Goal: Information Seeking & Learning: Learn about a topic

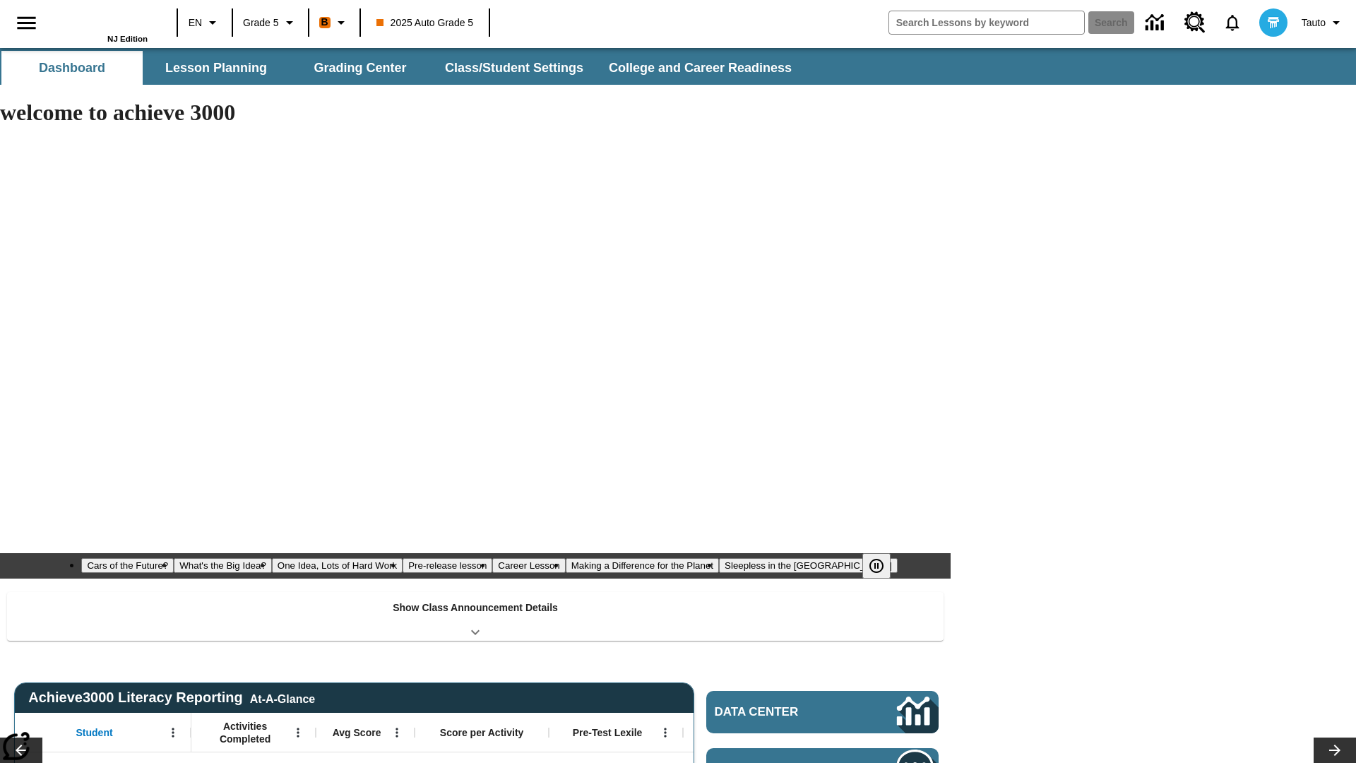
type input "-1"
click at [216, 68] on button "Lesson Planning" at bounding box center [215, 68] width 141 height 34
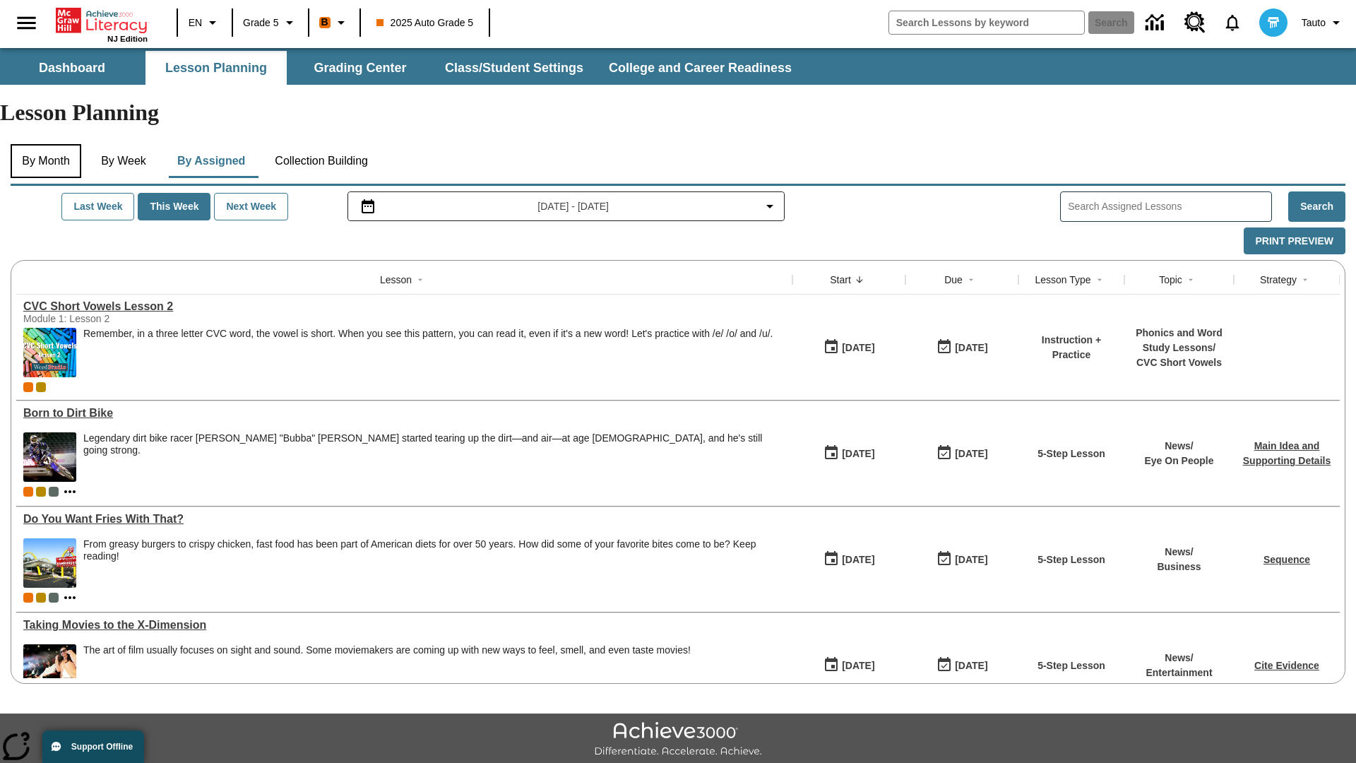
click at [47, 144] on button "By Month" at bounding box center [46, 161] width 71 height 34
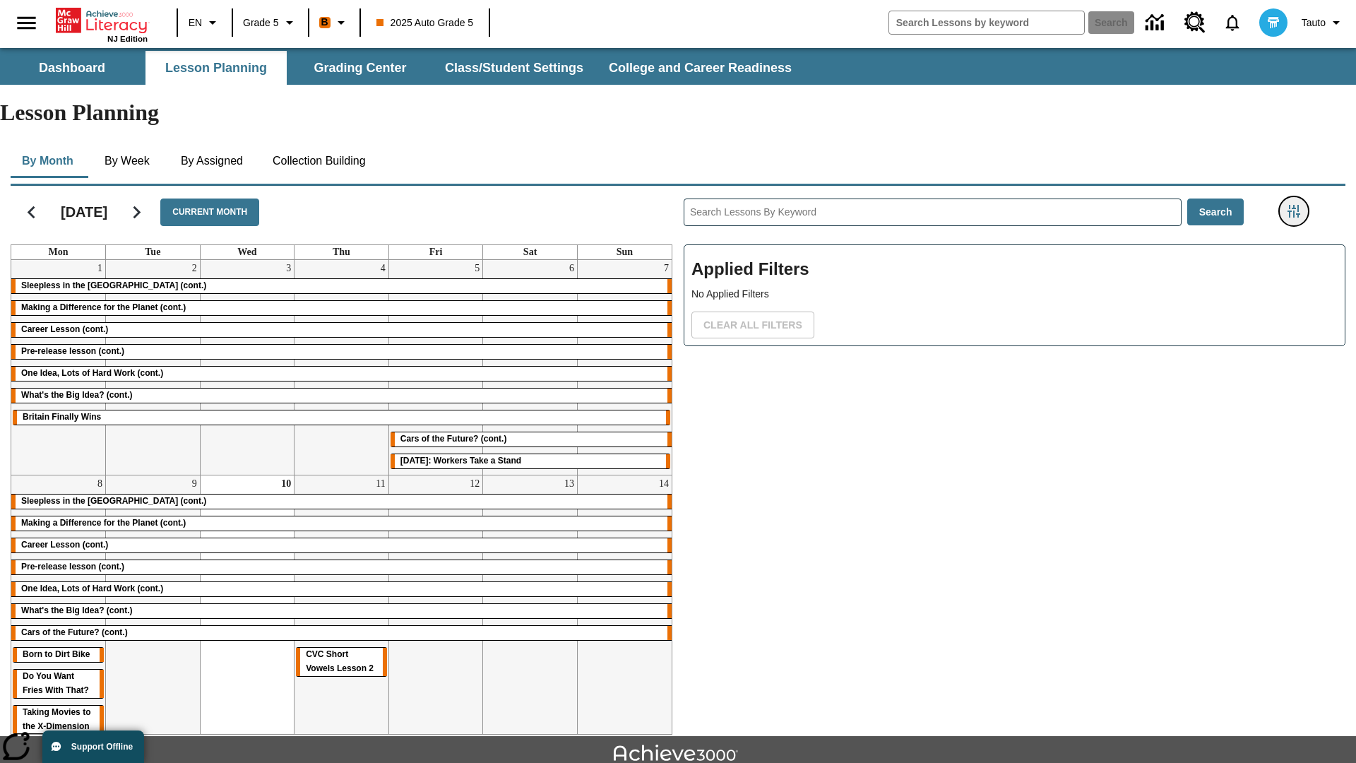
click at [1293, 205] on icon "Filters Side menu" at bounding box center [1293, 211] width 13 height 13
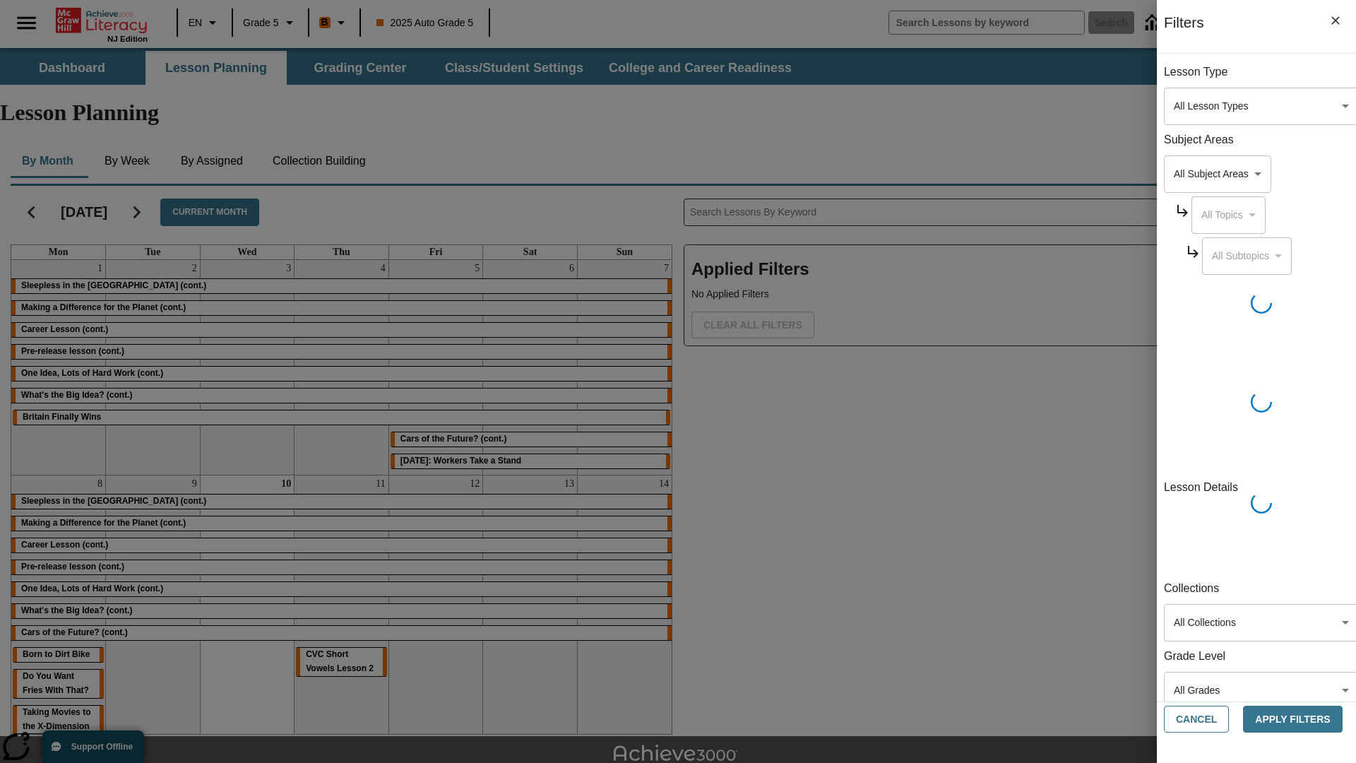
click at [1017, 106] on body "Skip to main content NJ Edition EN Grade 5 B 2025 Auto Grade 5 Search 0 Tauto D…" at bounding box center [678, 437] width 1356 height 779
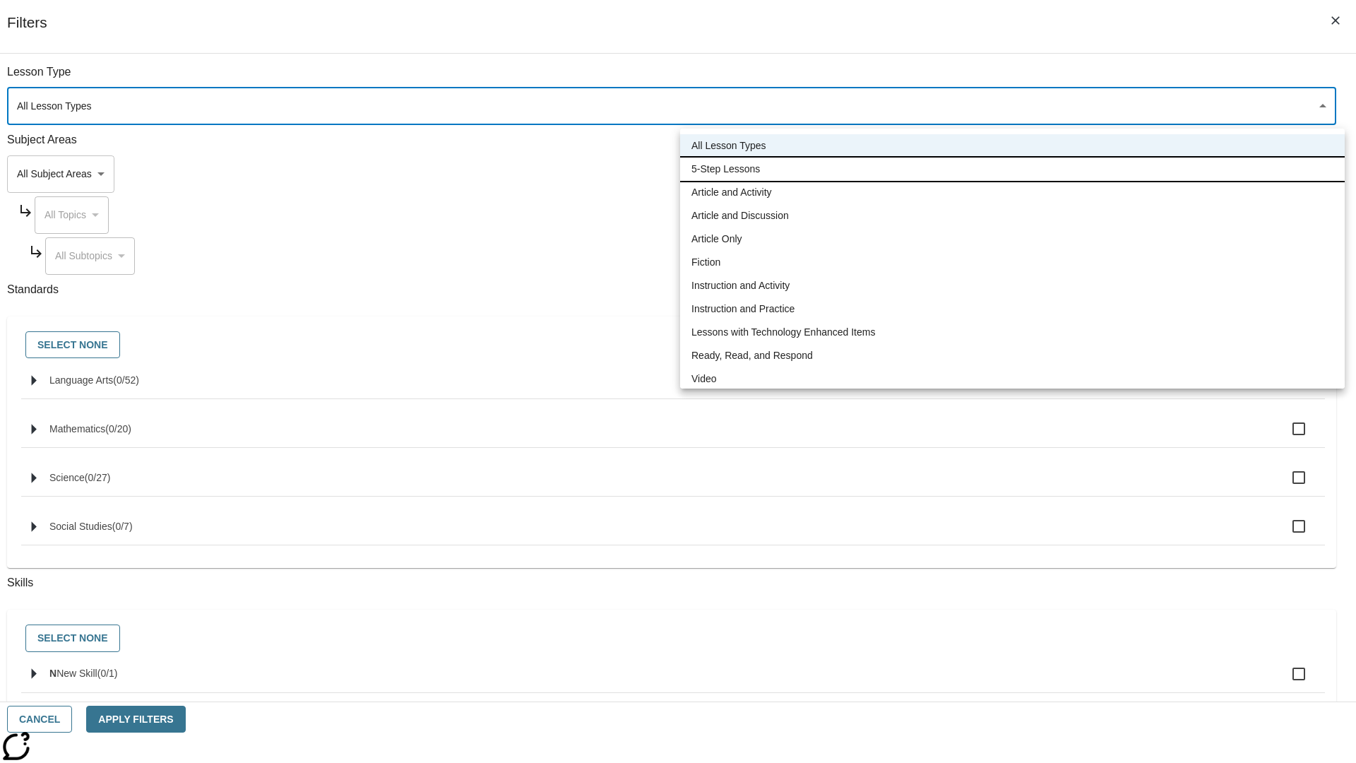
click at [1012, 169] on li "5-Step Lessons" at bounding box center [1012, 168] width 665 height 23
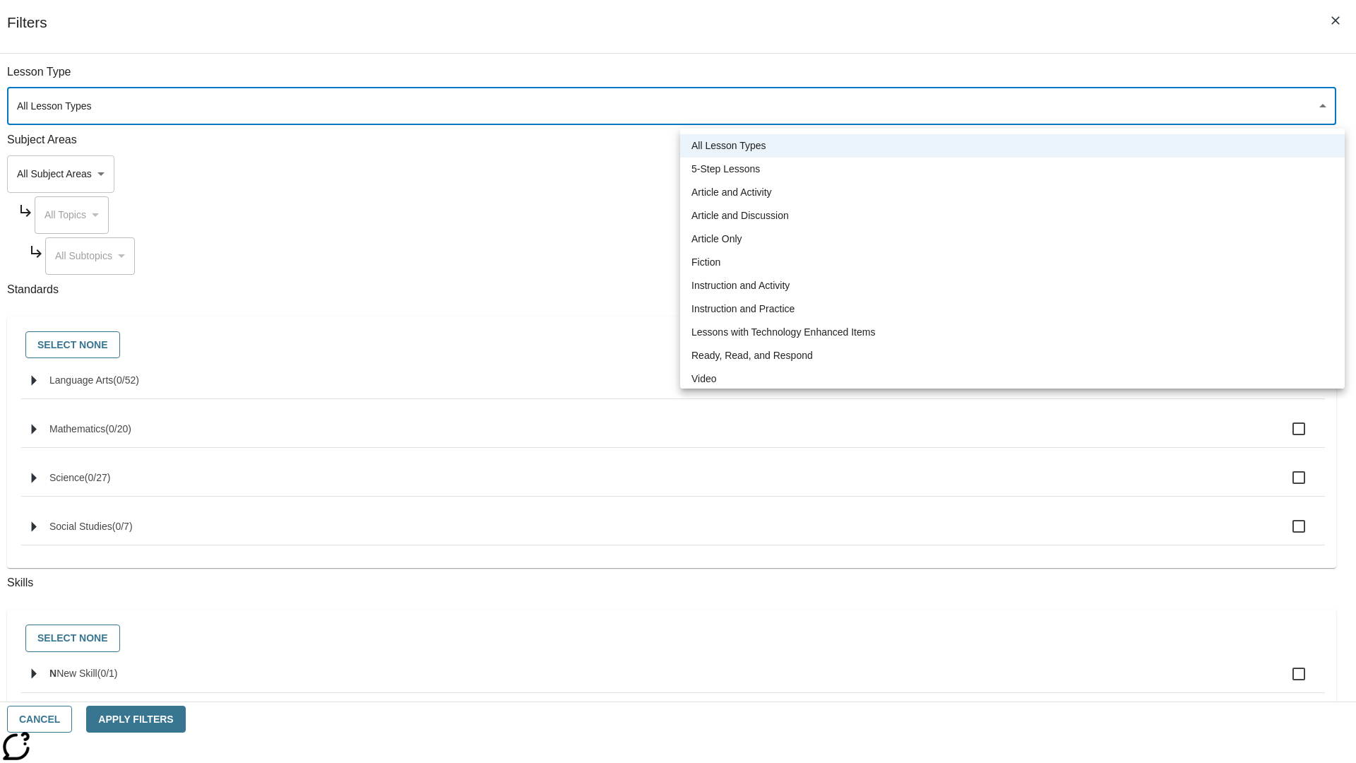
type input "1"
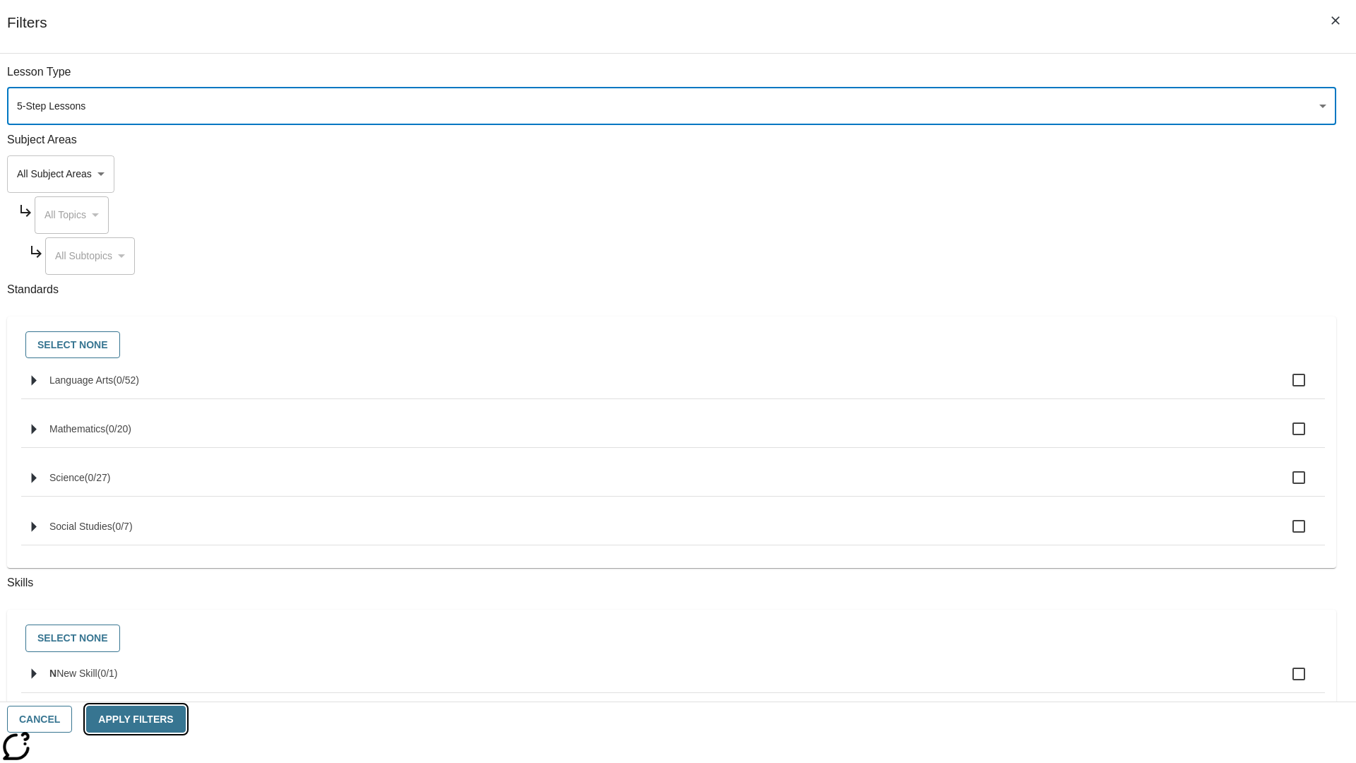
click at [185, 719] on button "Apply Filters" at bounding box center [135, 720] width 99 height 28
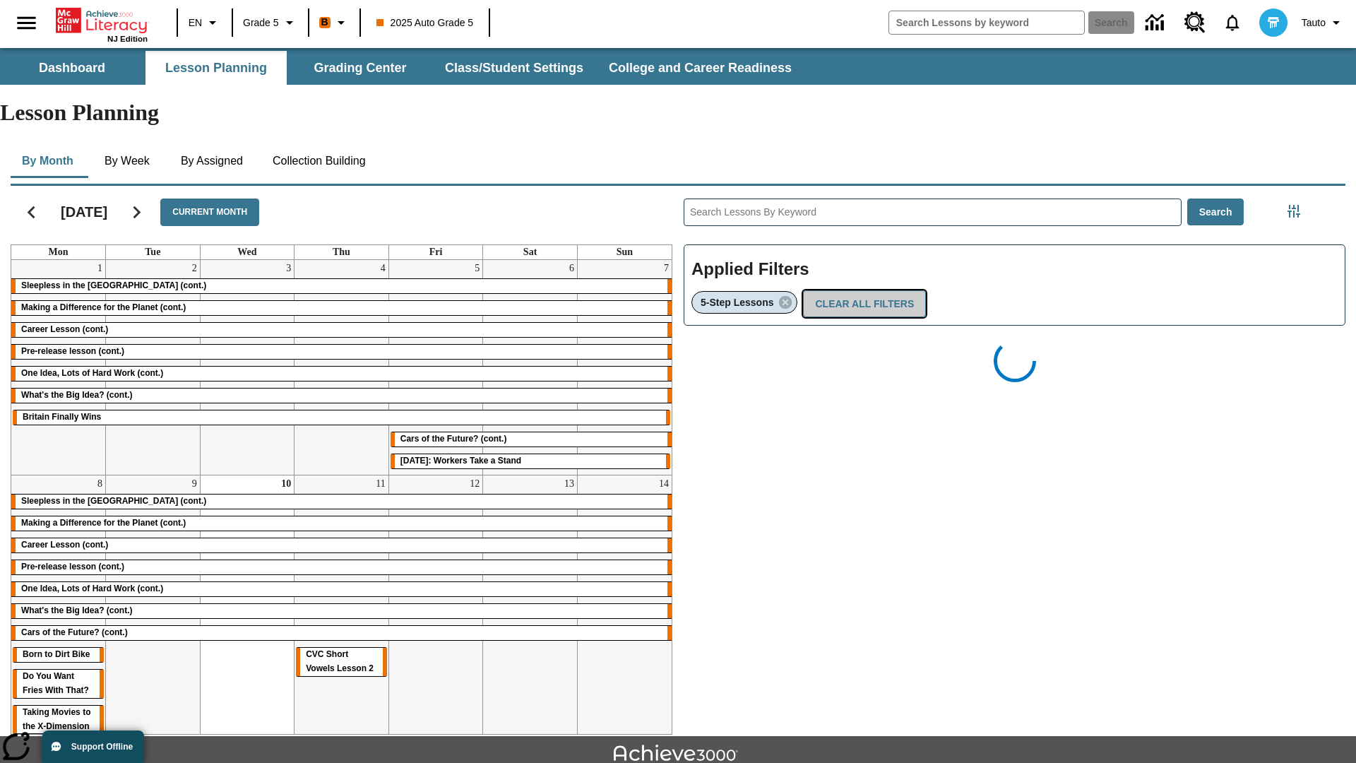
click at [860, 290] on button "Clear All Filters" at bounding box center [864, 304] width 123 height 28
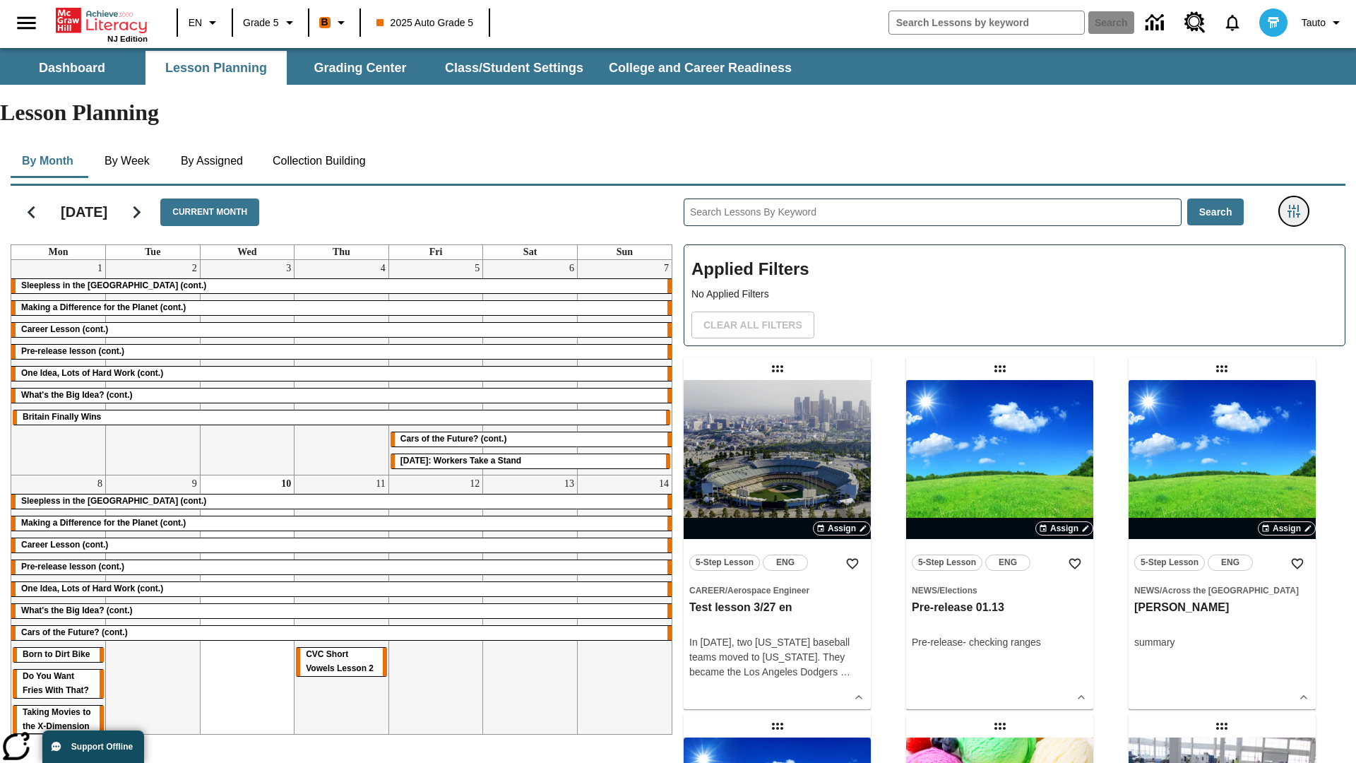
click at [1293, 205] on icon "Filters Side menu" at bounding box center [1293, 211] width 13 height 13
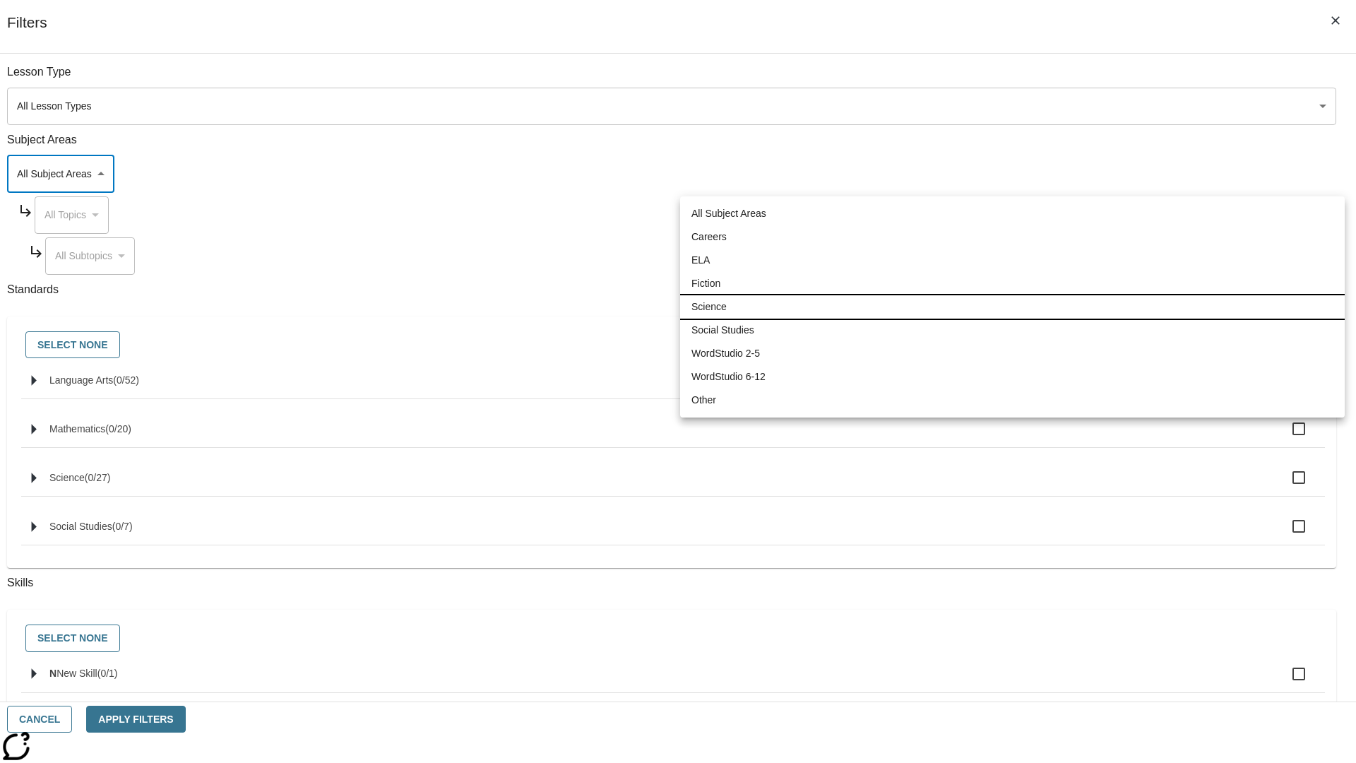
click at [1012, 306] on li "Science" at bounding box center [1012, 306] width 665 height 23
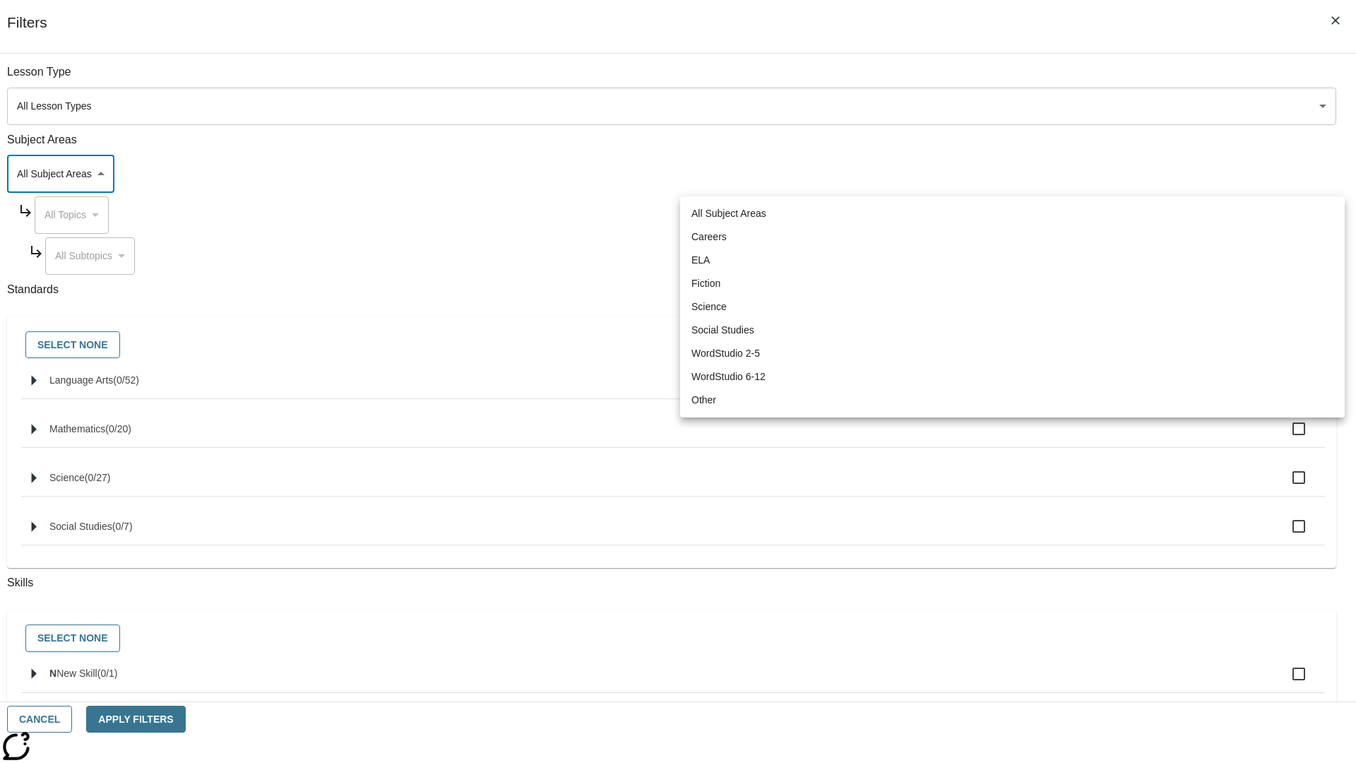
type input "2"
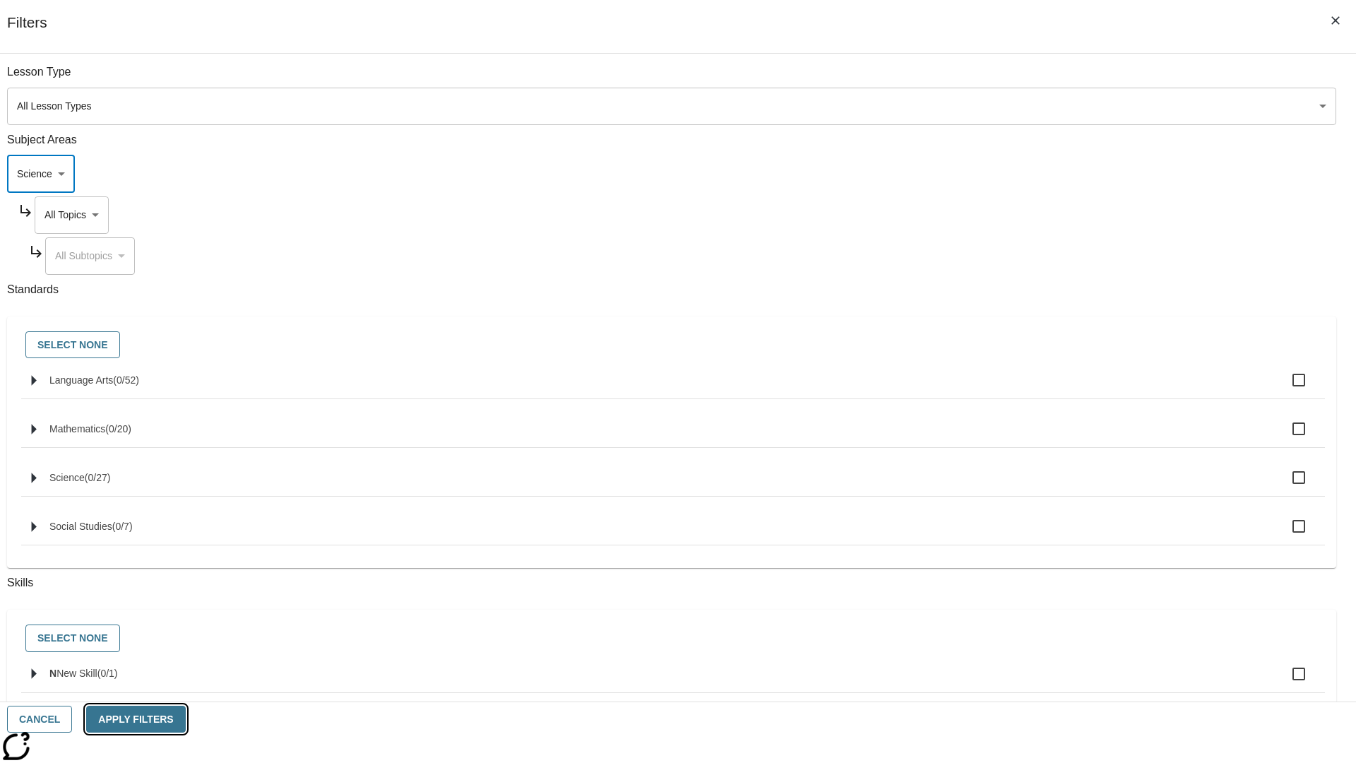
click at [185, 719] on button "Apply Filters" at bounding box center [135, 720] width 99 height 28
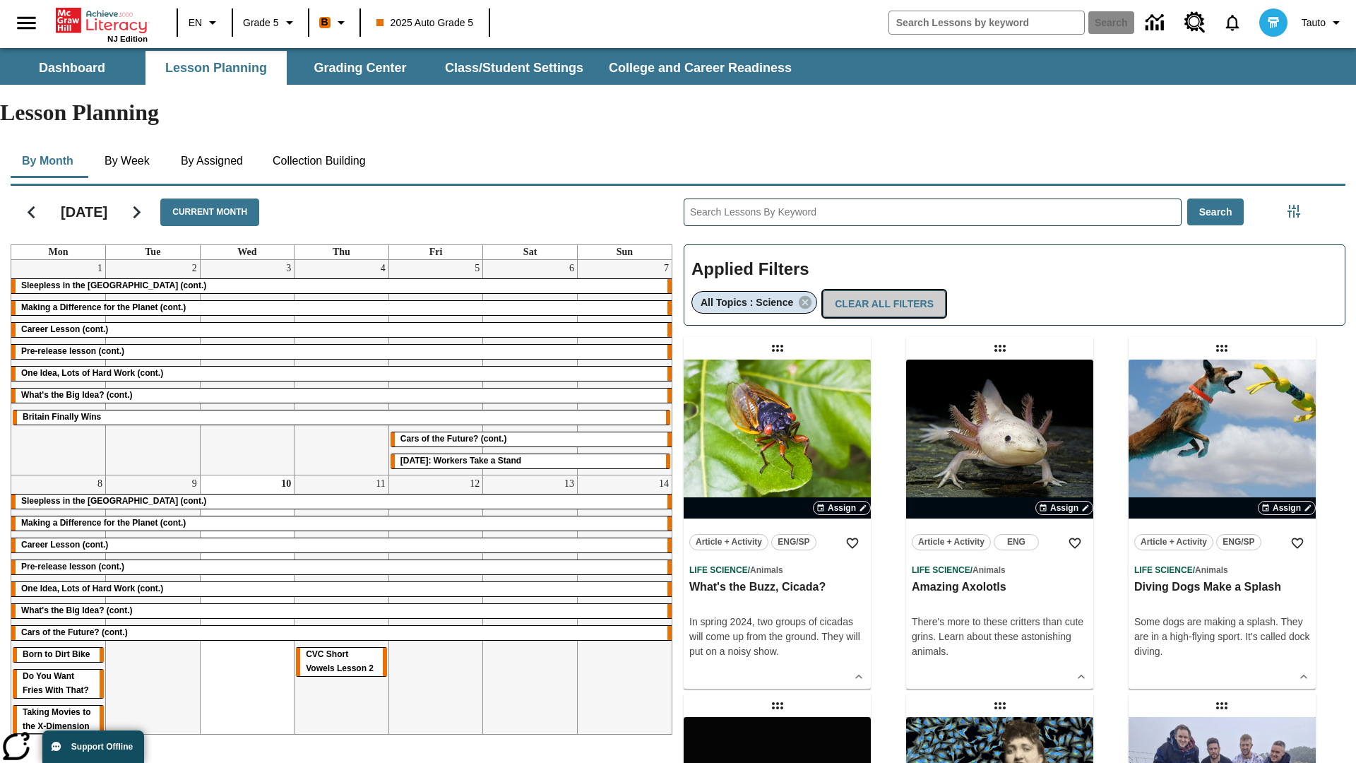
click at [878, 290] on button "Clear All Filters" at bounding box center [884, 304] width 123 height 28
click at [1293, 205] on icon "Filters Side menu" at bounding box center [1293, 211] width 13 height 13
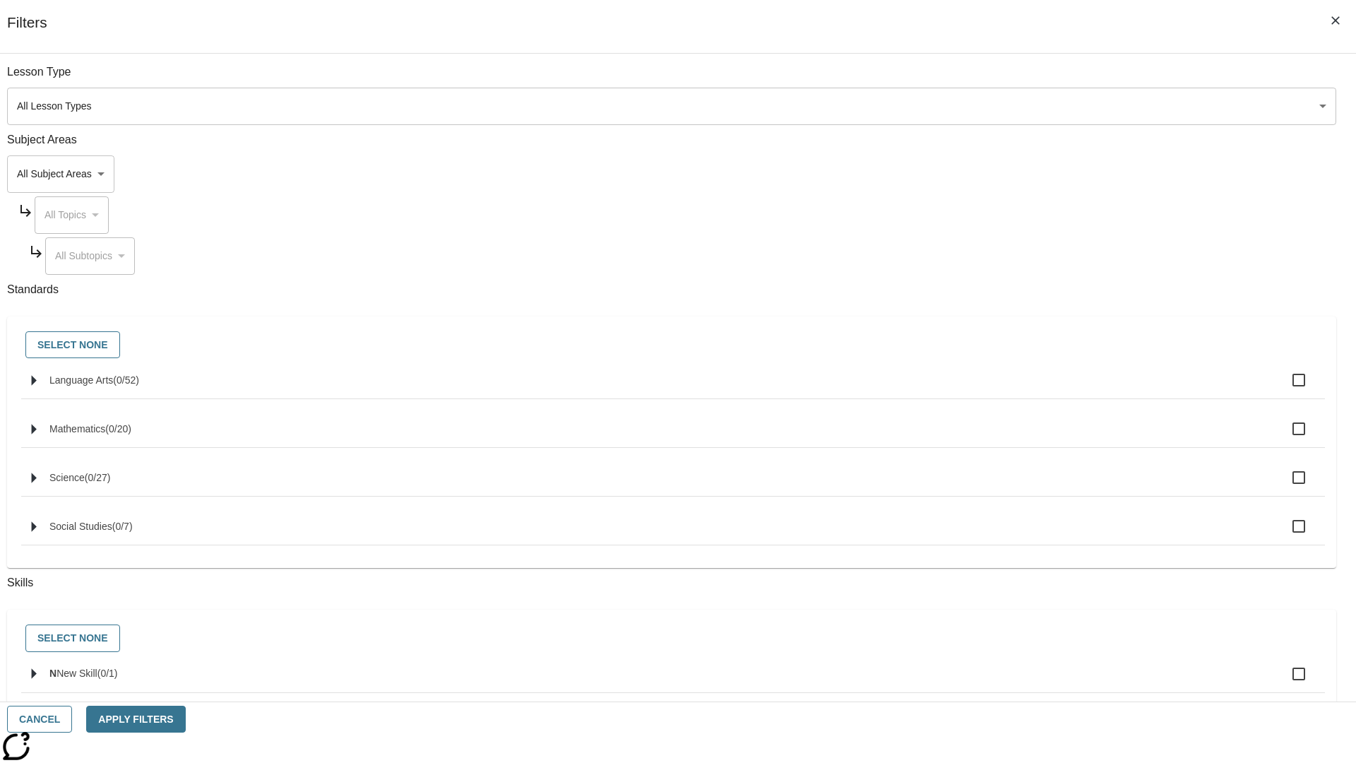
click at [113, 386] on span "Language Arts" at bounding box center [81, 379] width 64 height 11
click at [1284, 388] on input "Language Arts ( 0 / 52 )" at bounding box center [1299, 380] width 30 height 30
checkbox input "true"
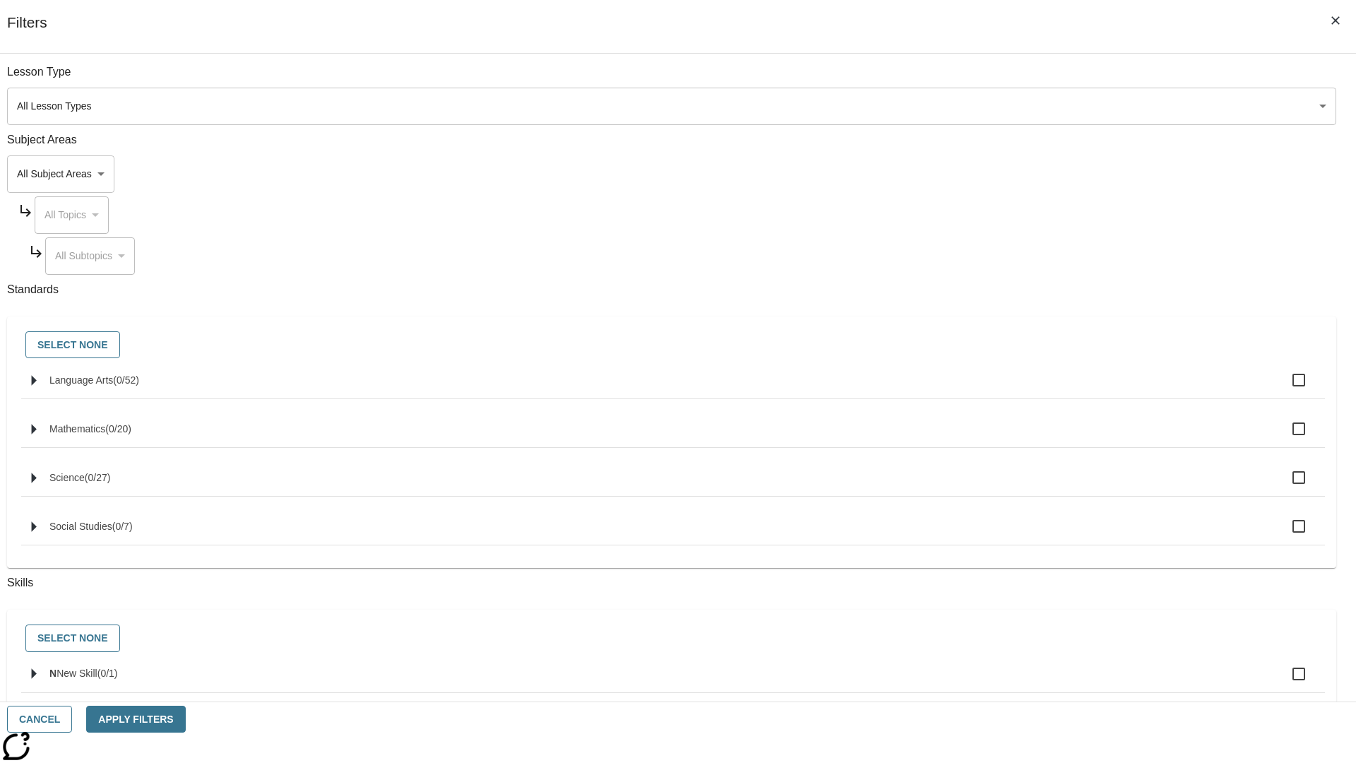
checkbox input "true"
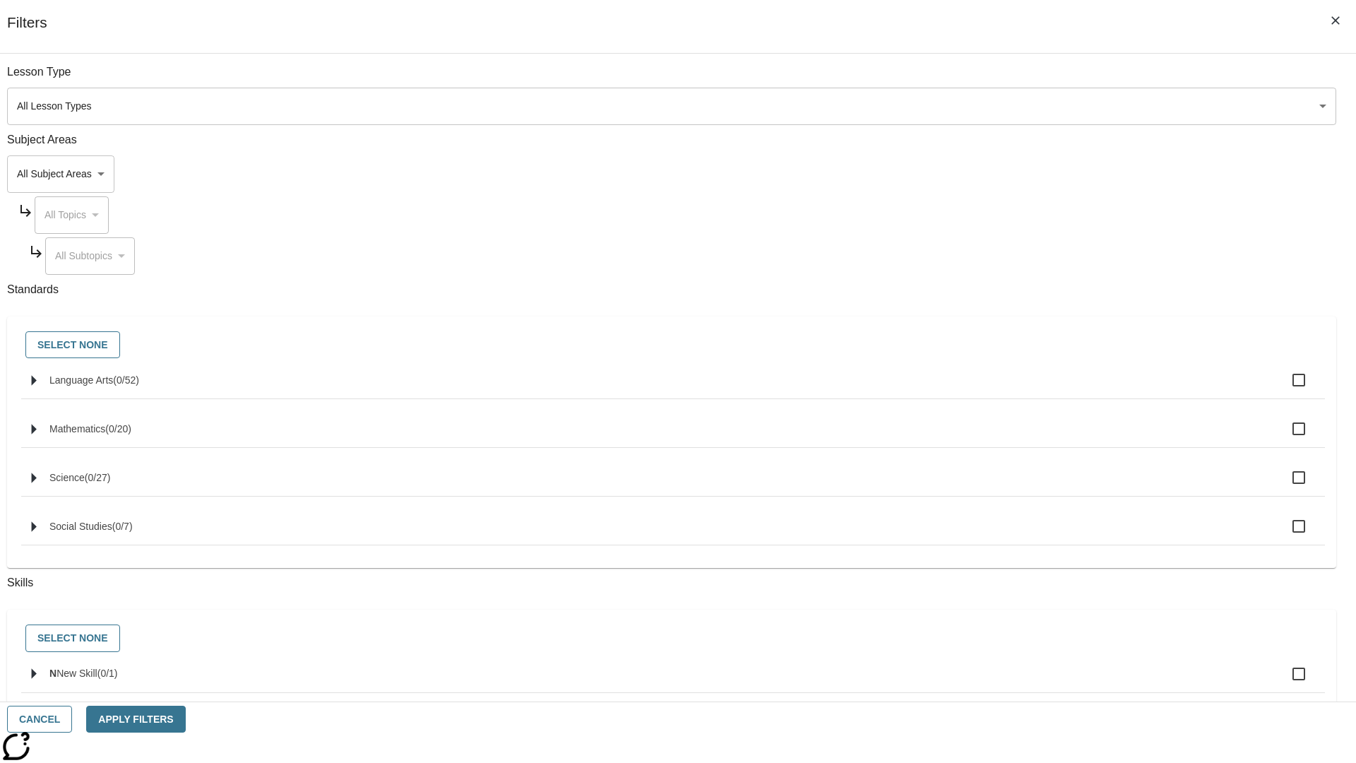
checkbox input "true"
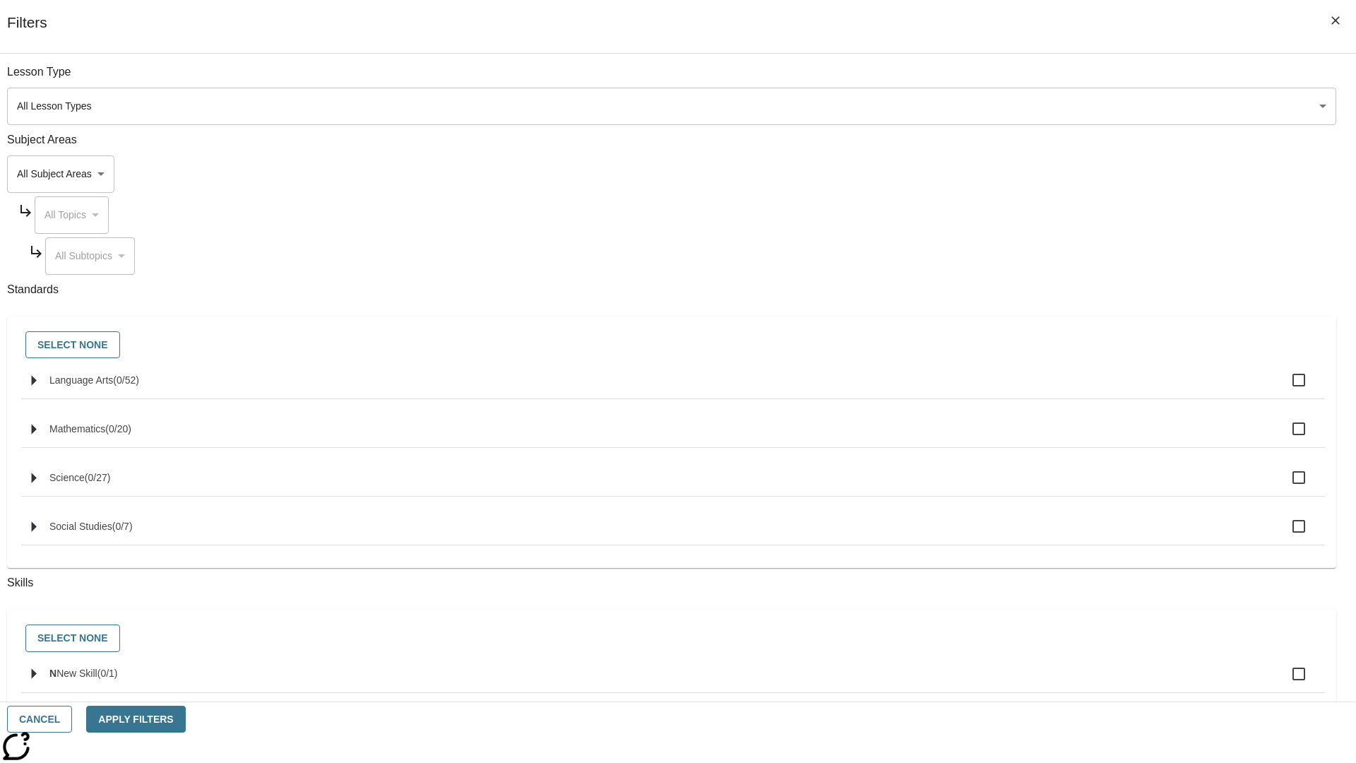
checkbox input "true"
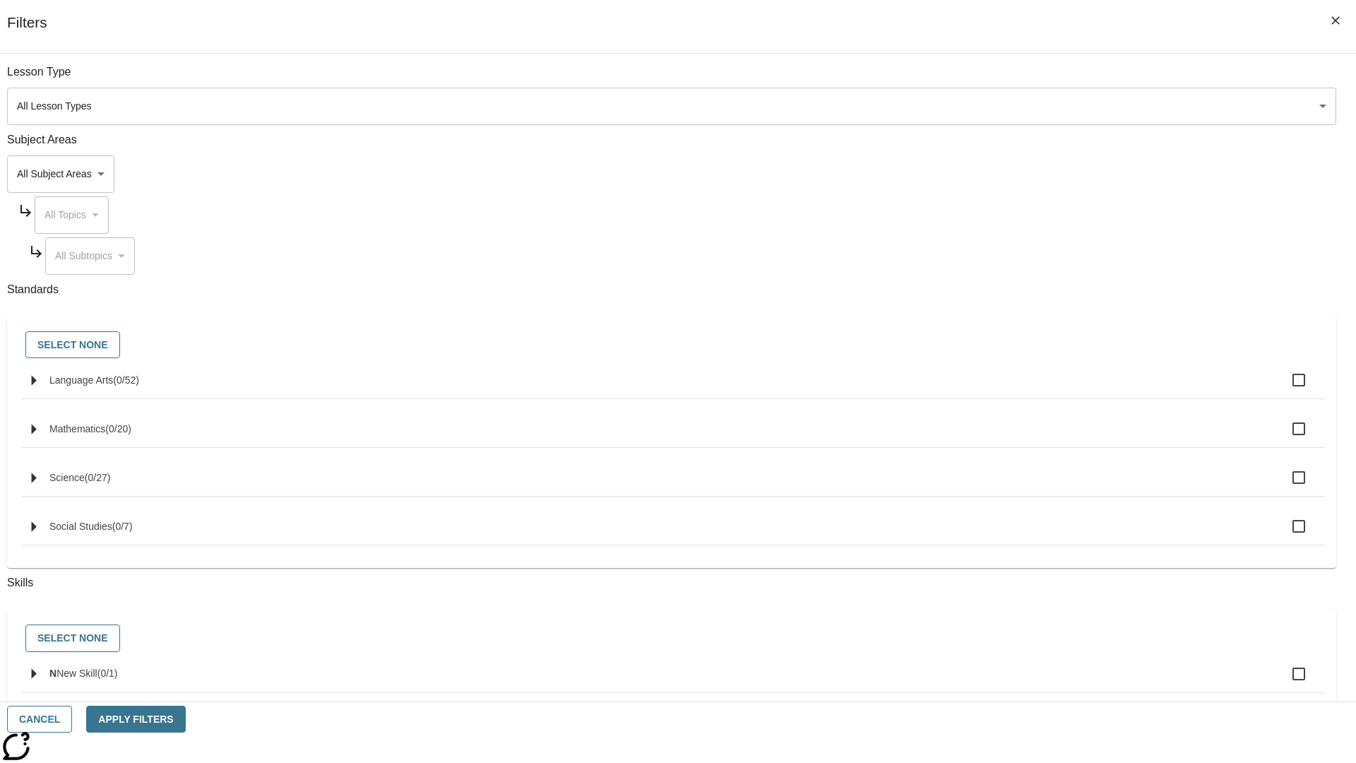
checkbox input "true"
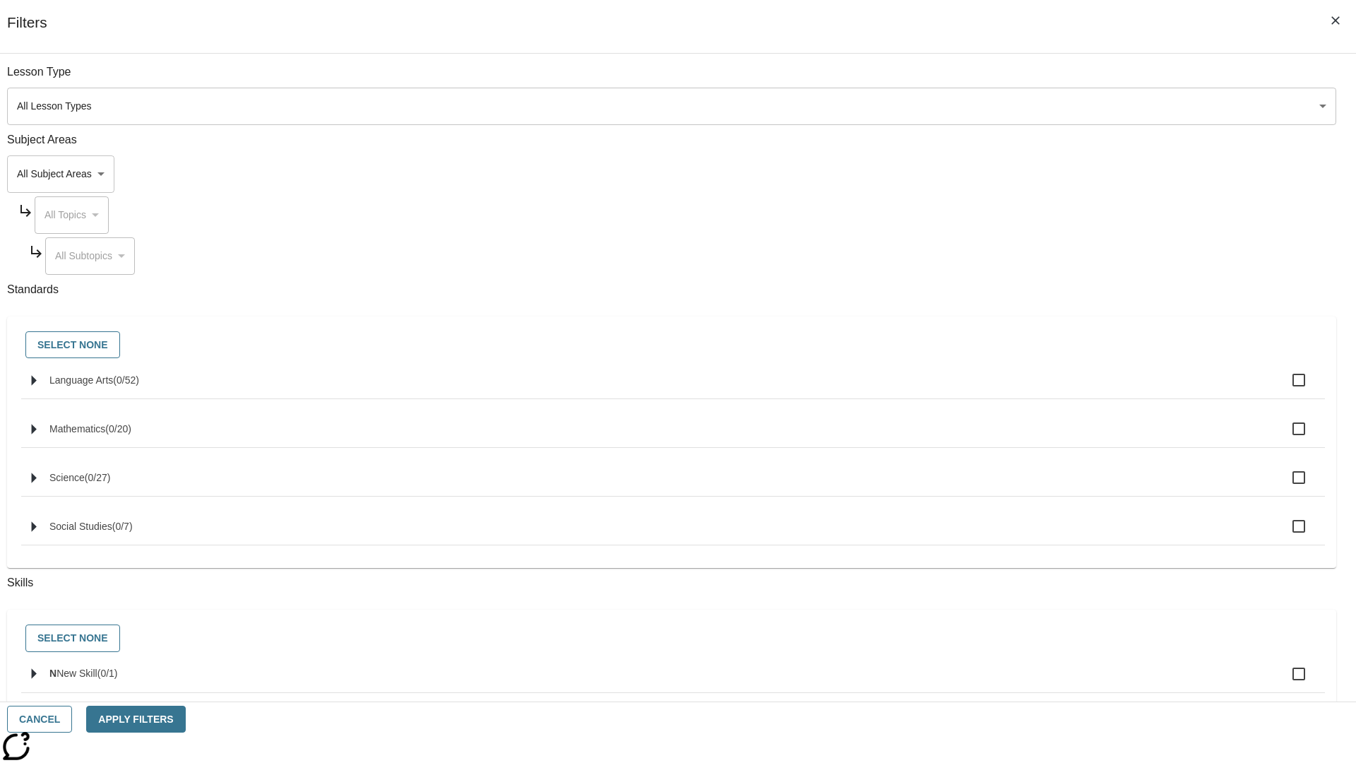
checkbox input "true"
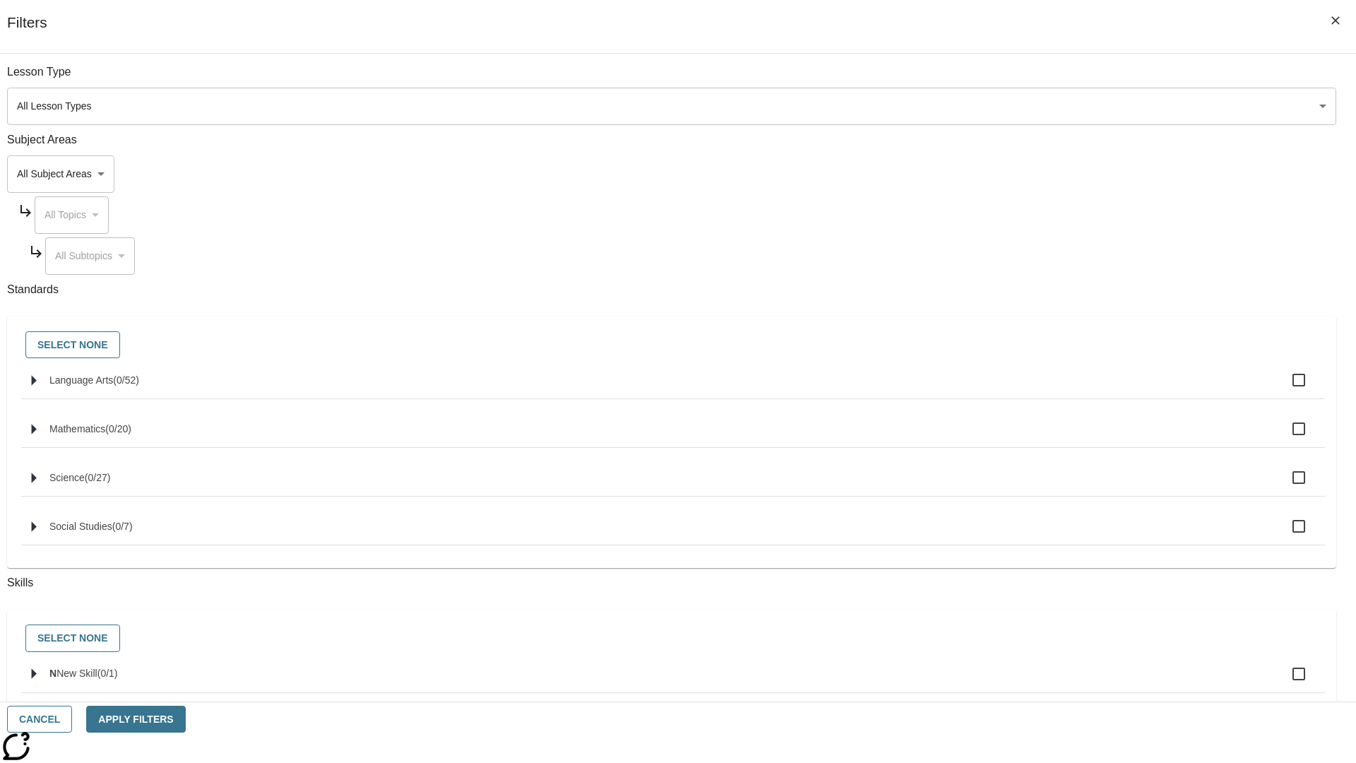
checkbox input "true"
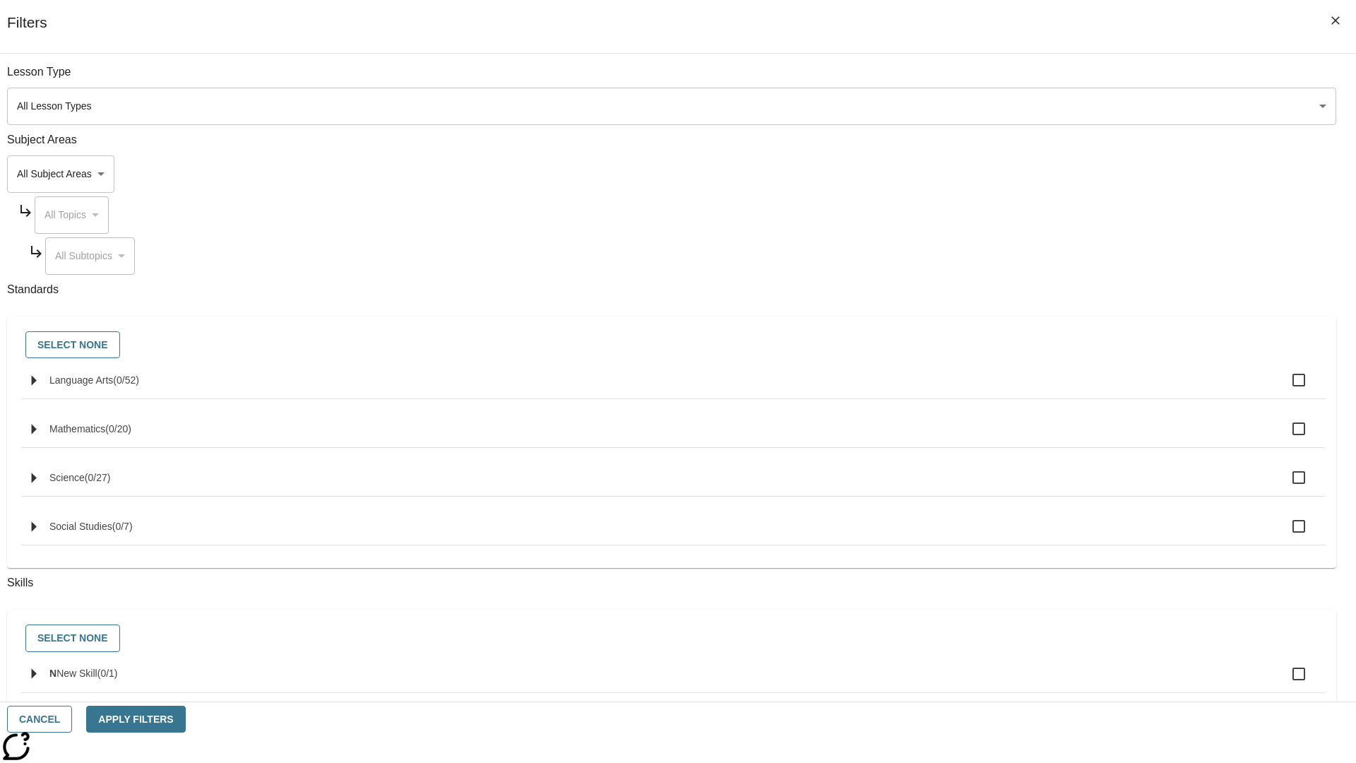
checkbox input "true"
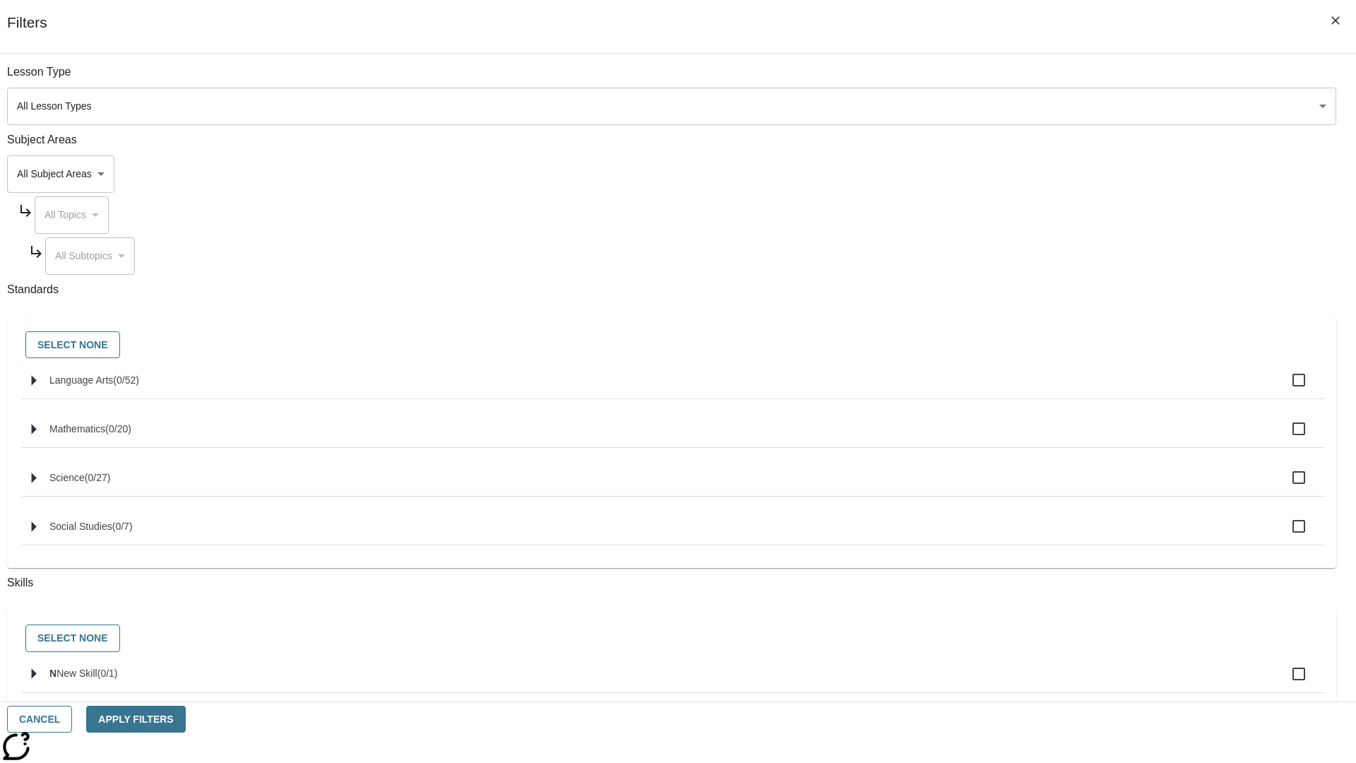
checkbox input "true"
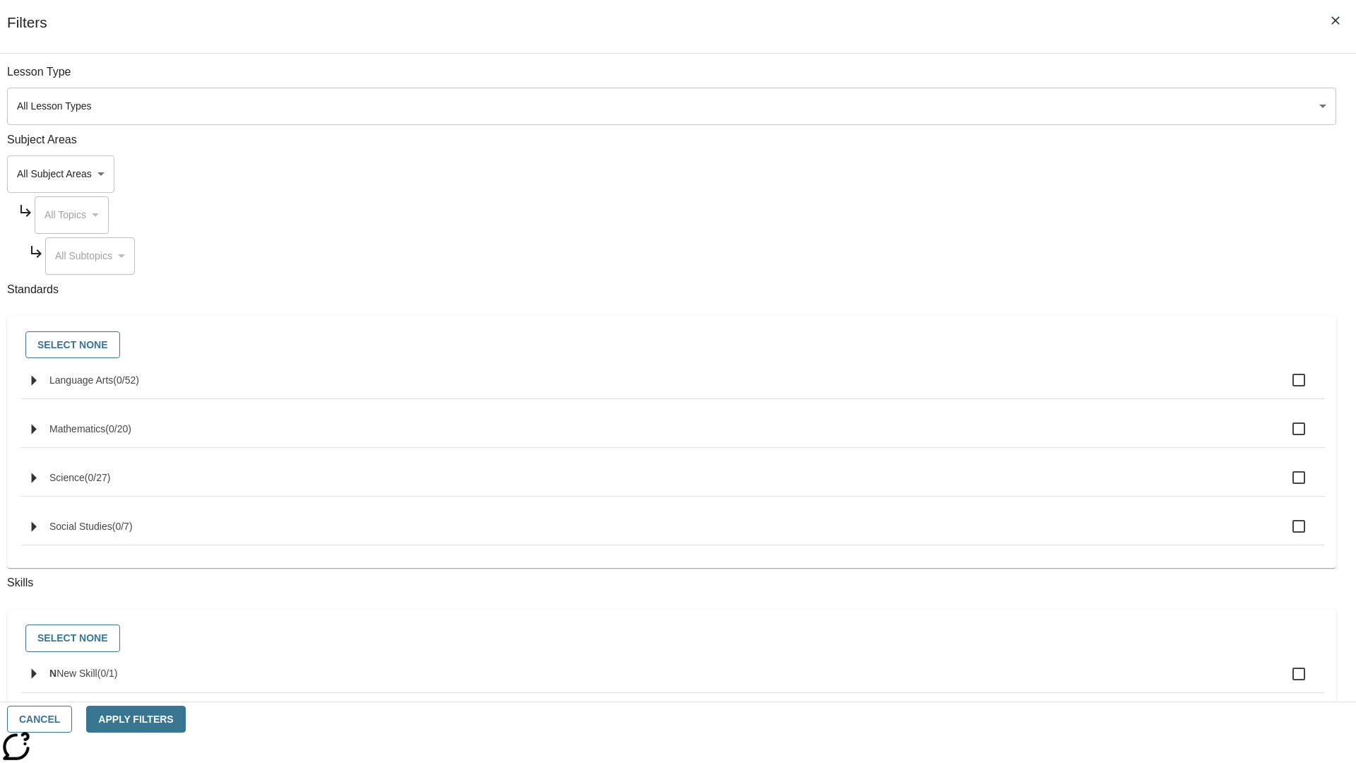
checkbox input "true"
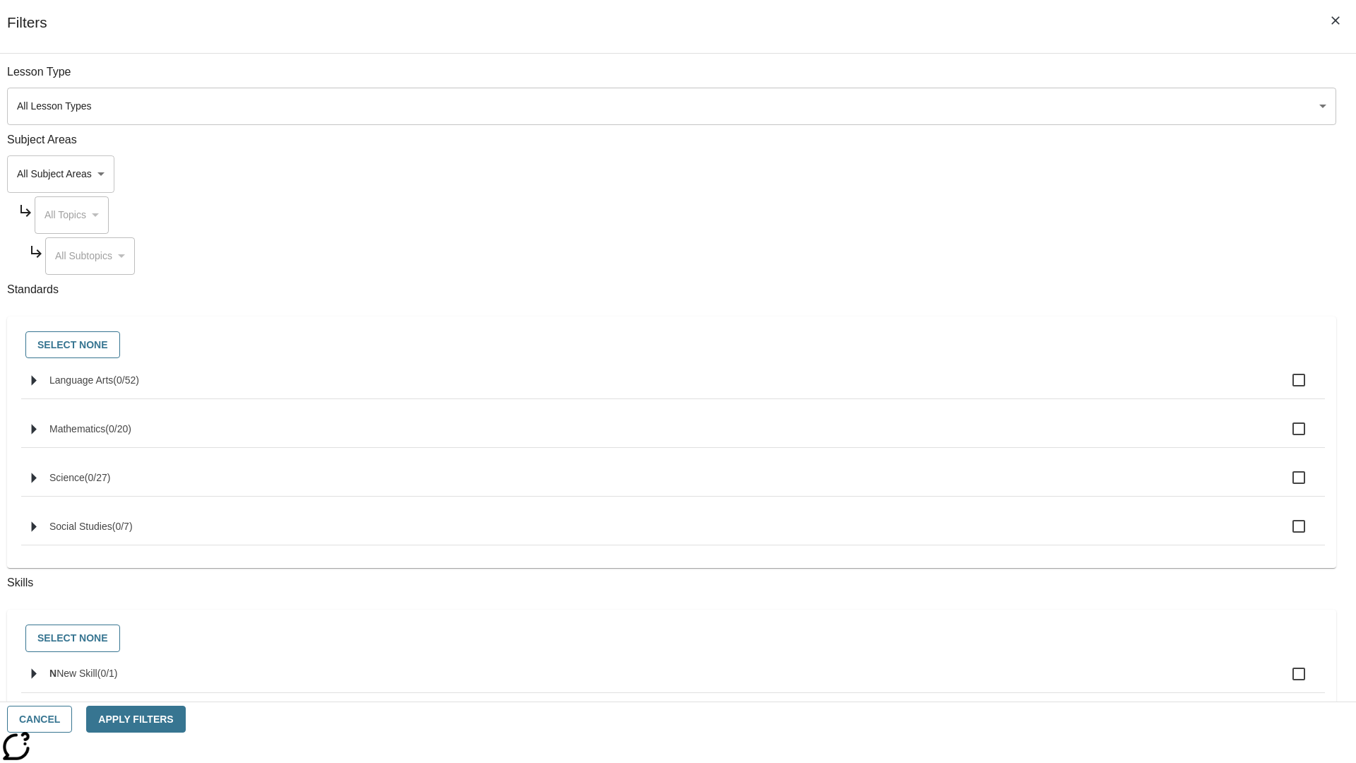
checkbox input "true"
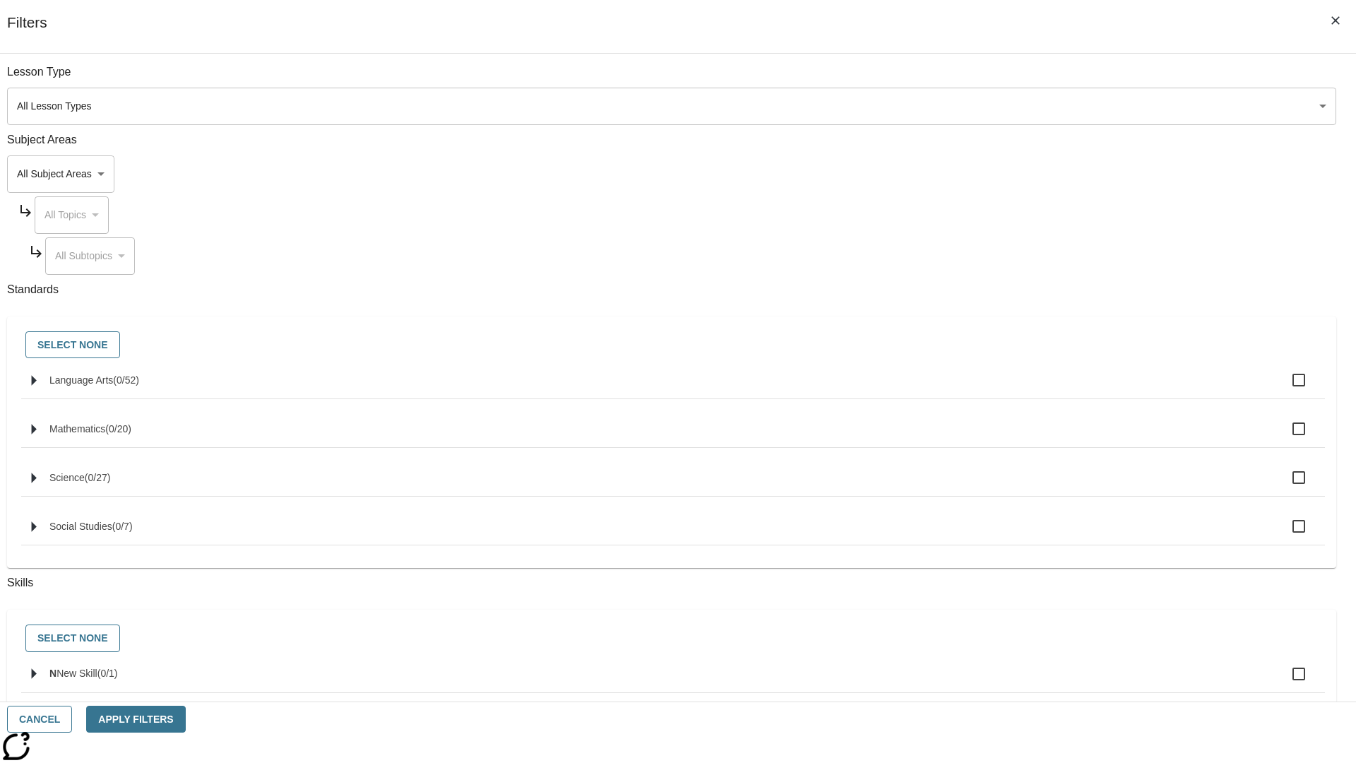
checkbox input "true"
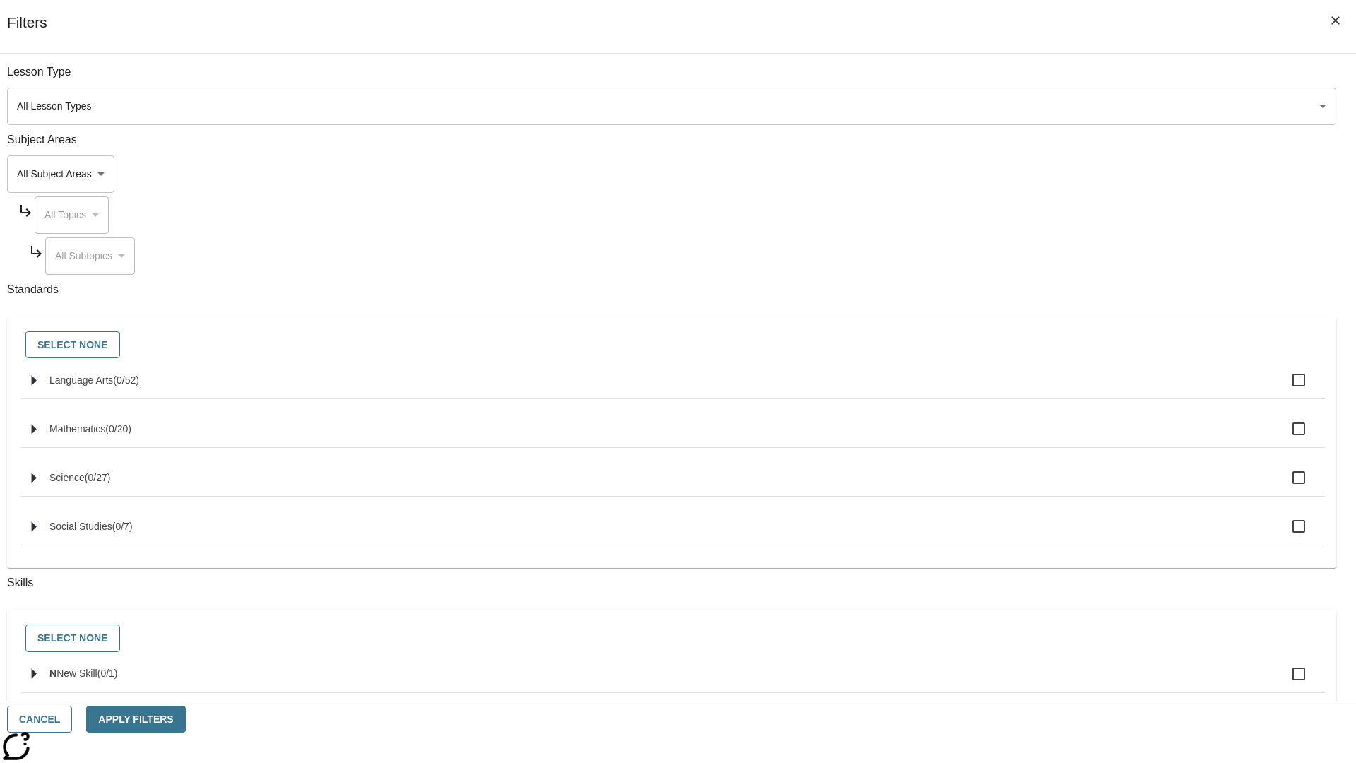
checkbox input "true"
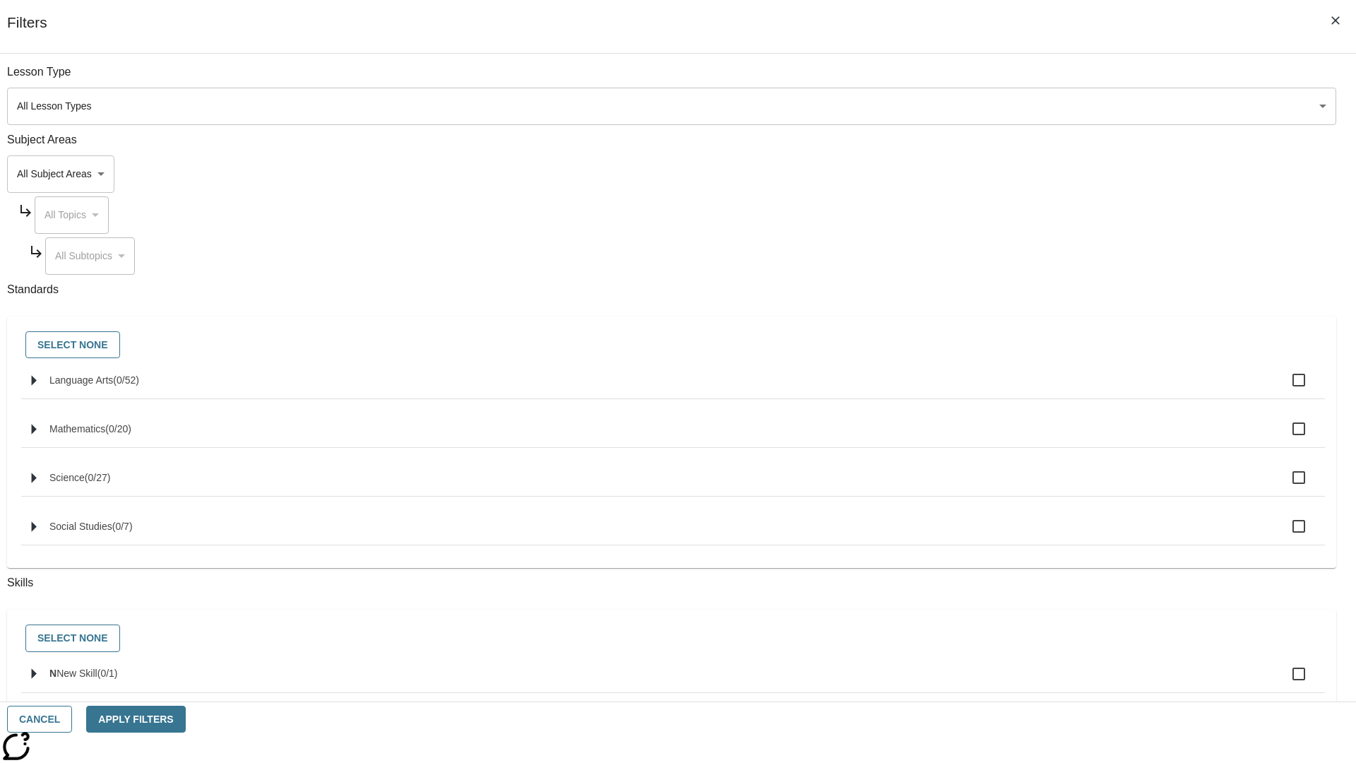
checkbox input "true"
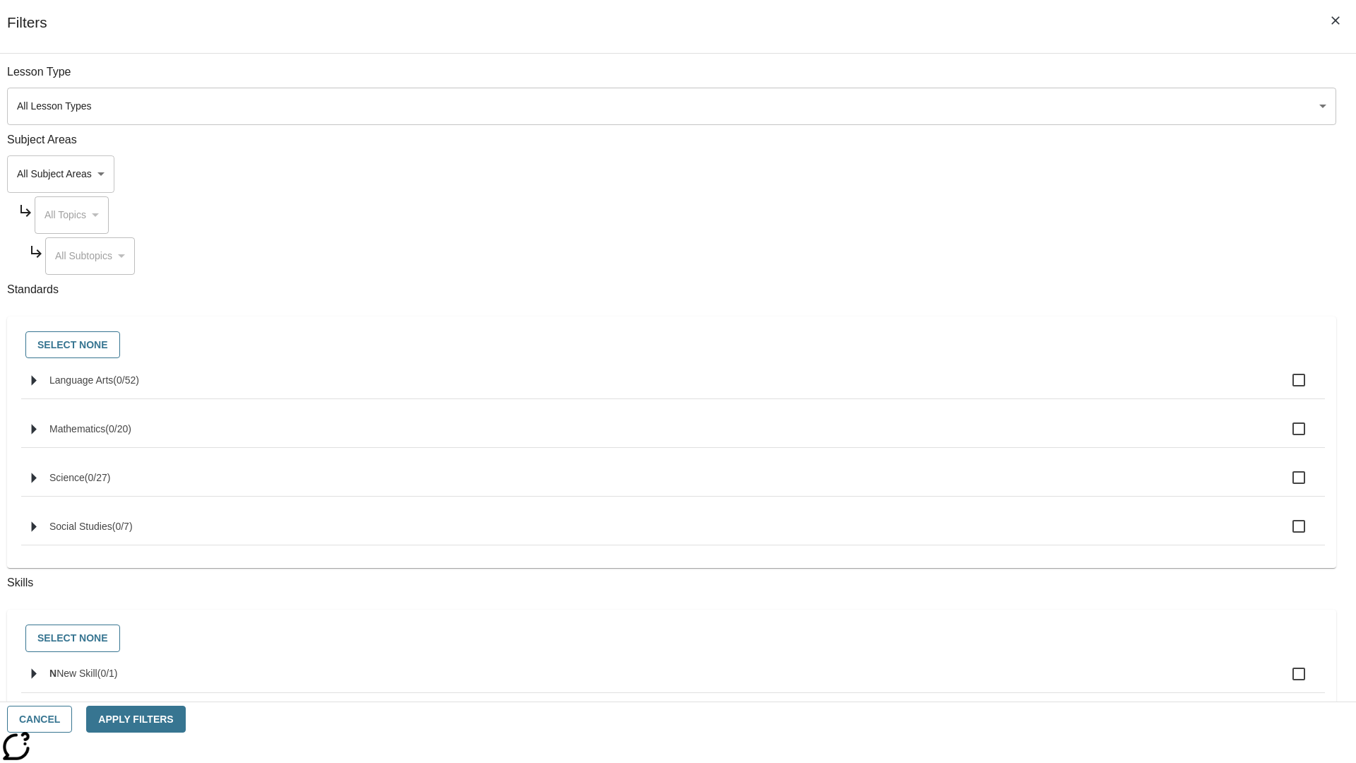
checkbox input "true"
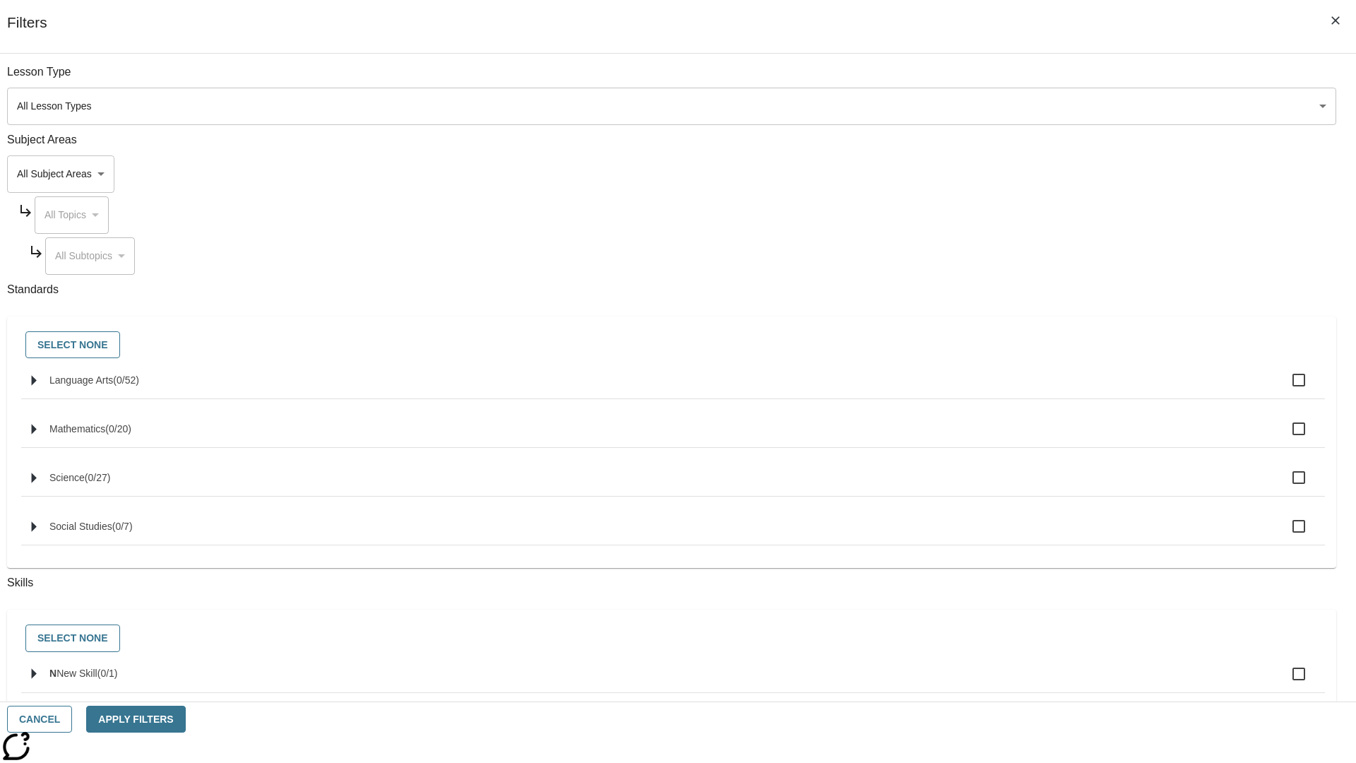
checkbox input "true"
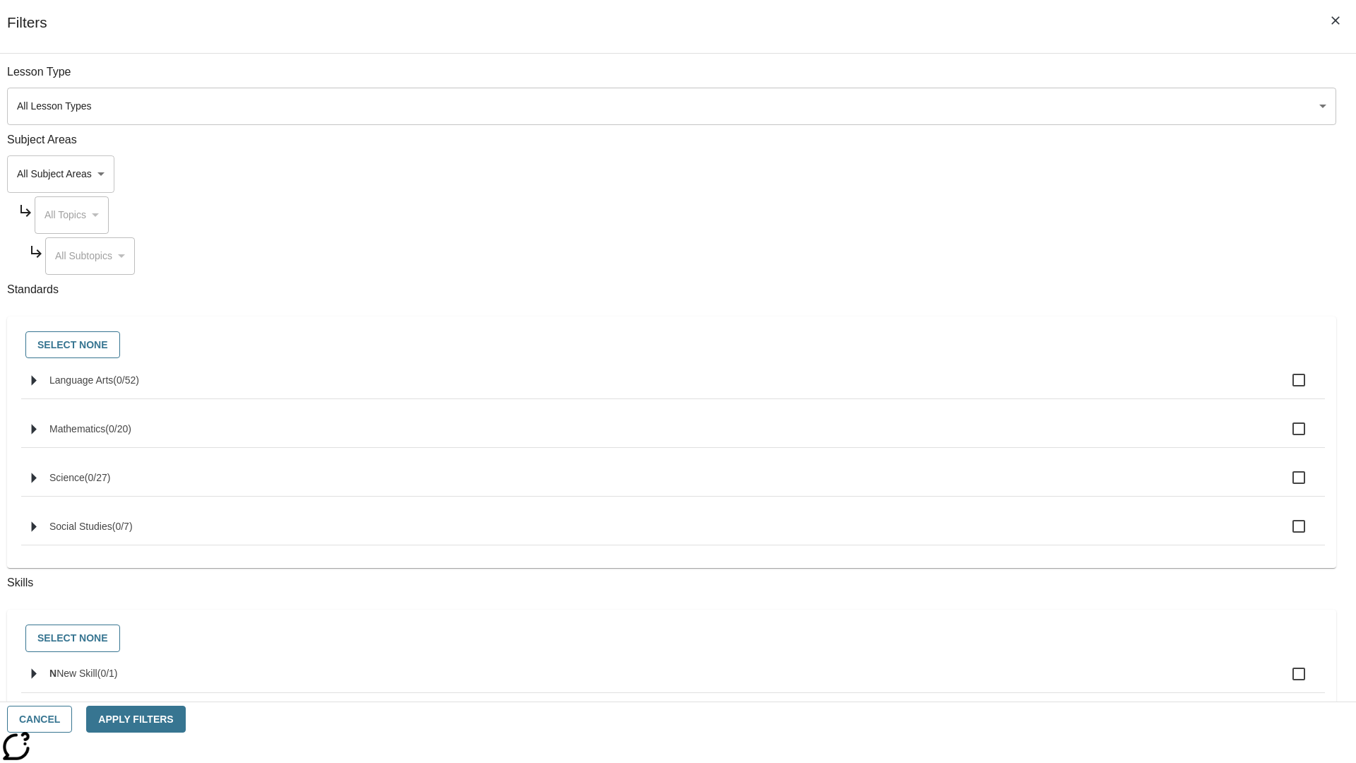
checkbox input "true"
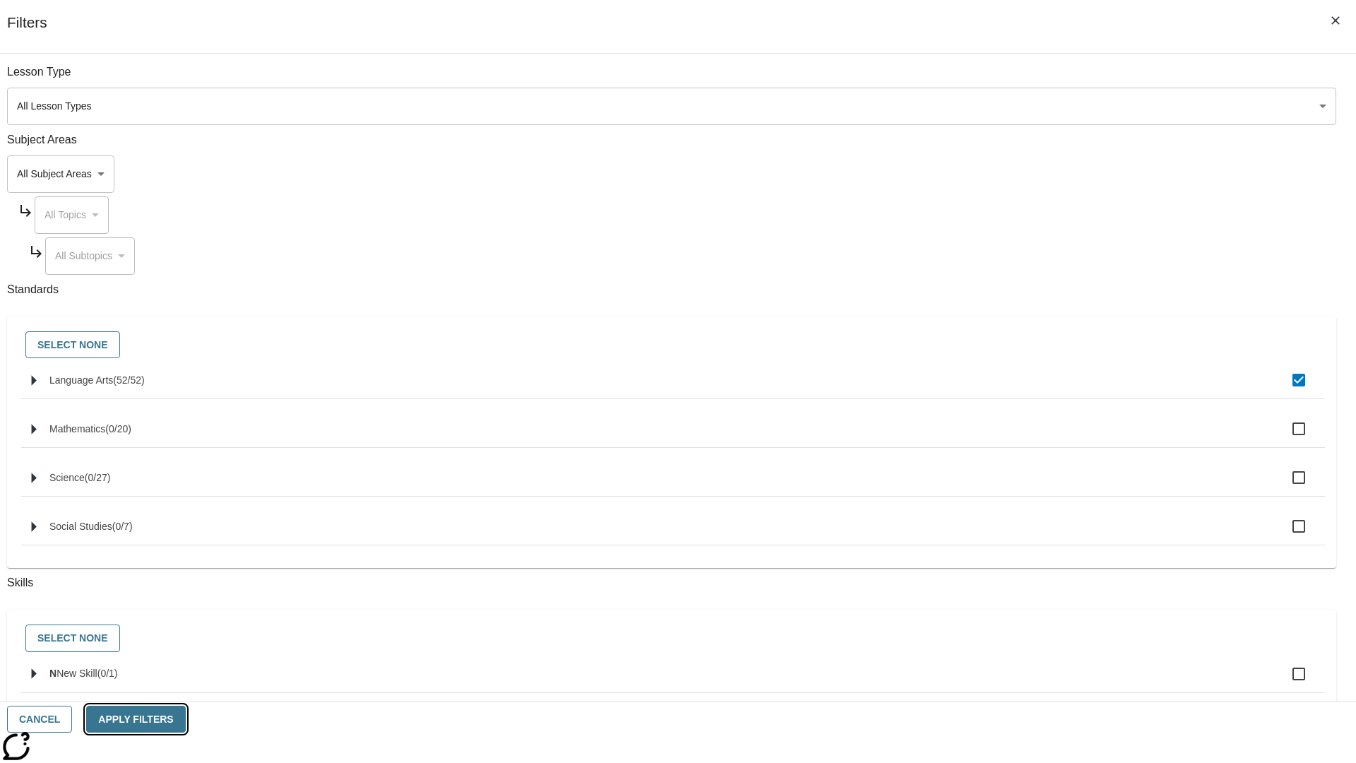
click at [185, 719] on button "Apply Filters" at bounding box center [135, 720] width 99 height 28
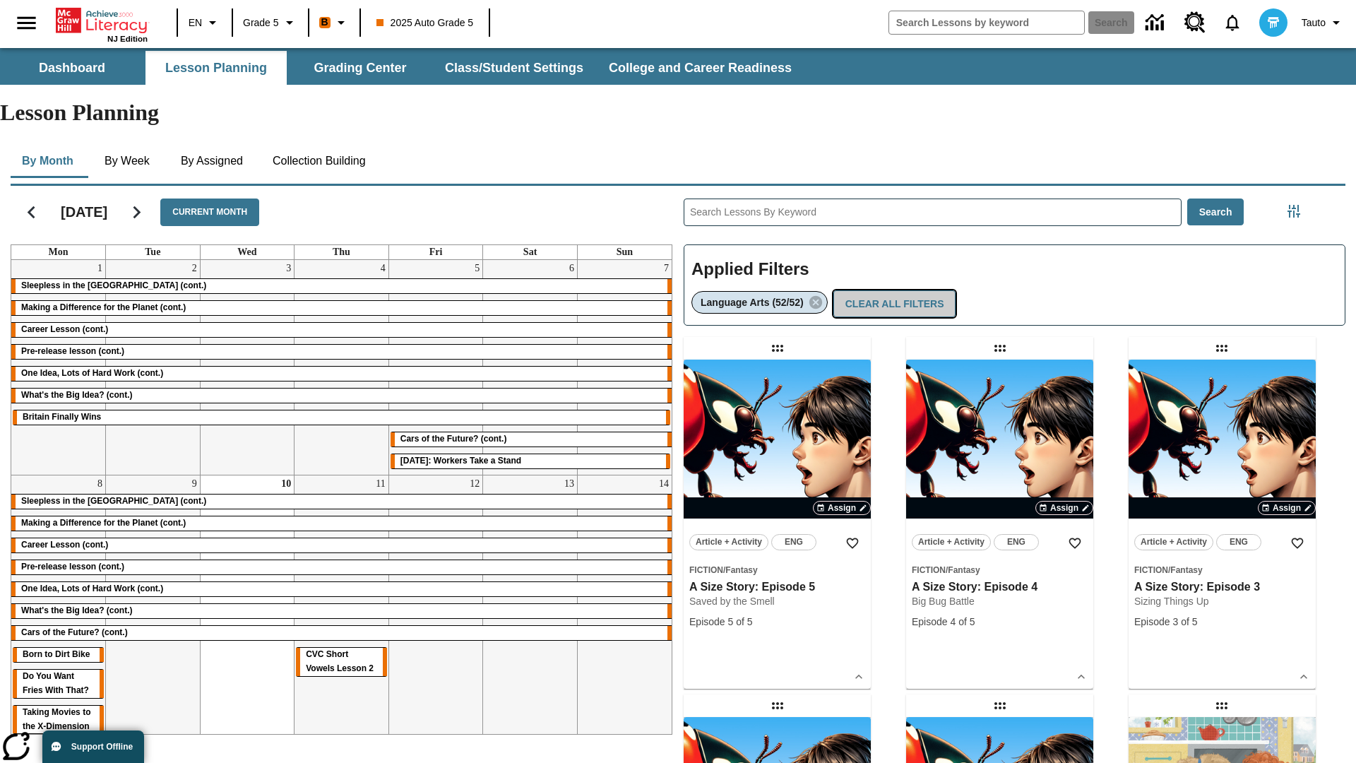
click at [891, 290] on button "Clear All Filters" at bounding box center [894, 304] width 123 height 28
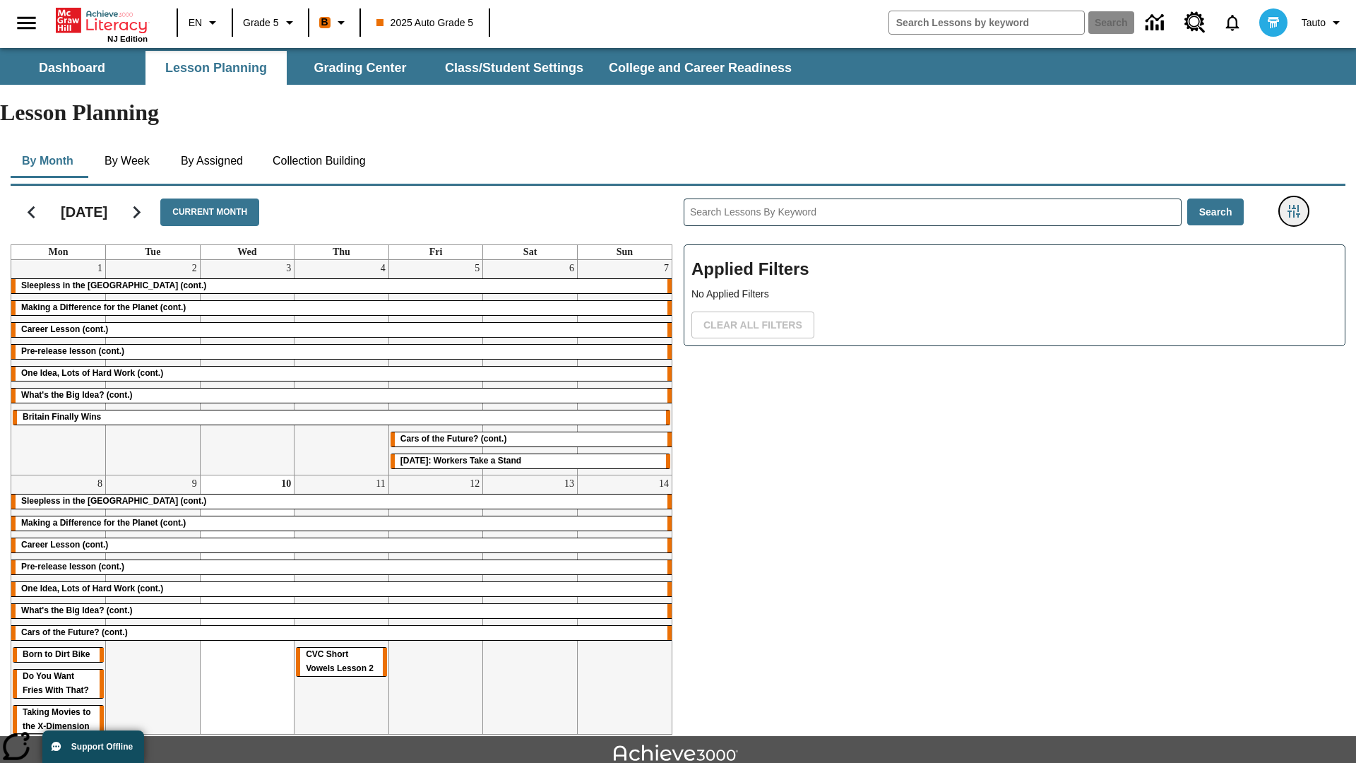
click at [1293, 205] on icon "Filters Side menu" at bounding box center [1293, 211] width 13 height 13
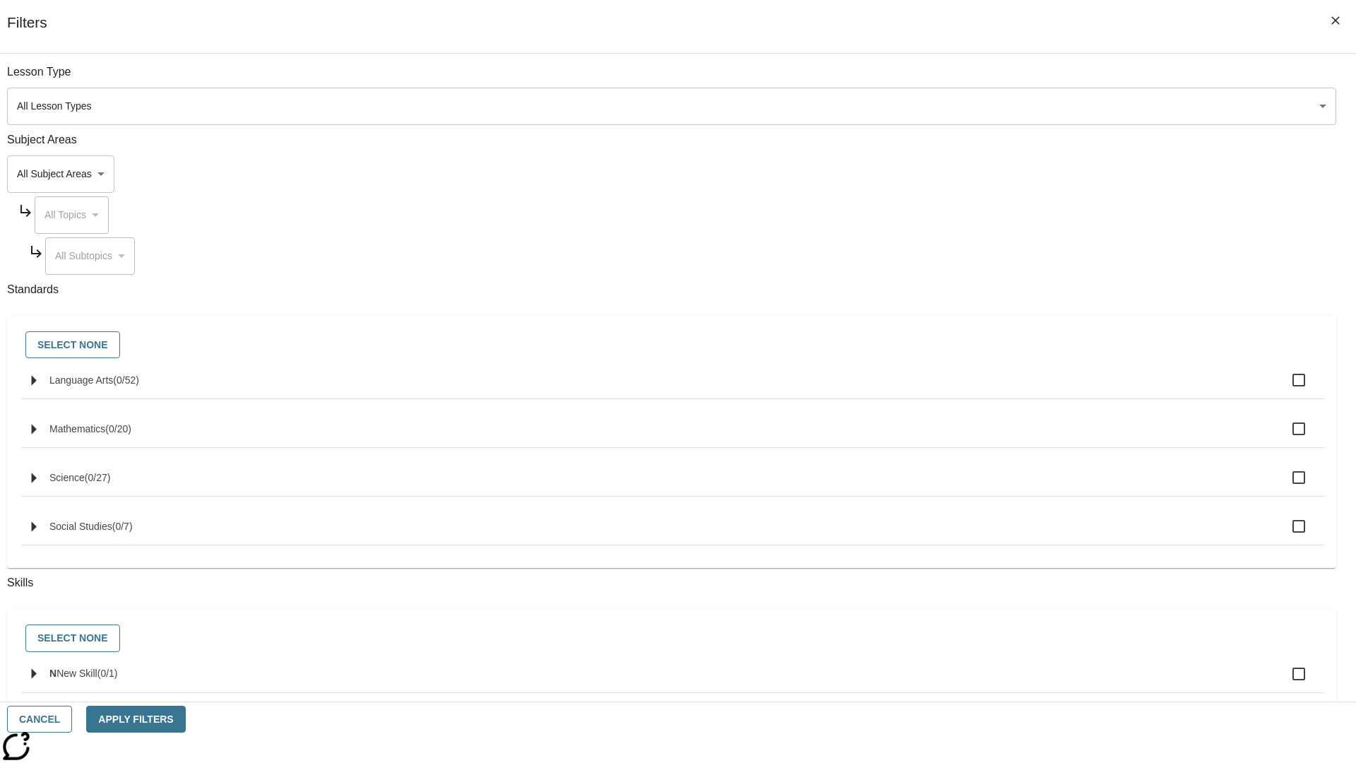
click at [1018, 682] on label "N New Skill ( 0 / 1 )" at bounding box center [681, 674] width 1264 height 30
click at [1284, 682] on input "N New Skill ( 0 / 1 )" at bounding box center [1299, 674] width 30 height 30
checkbox input "true"
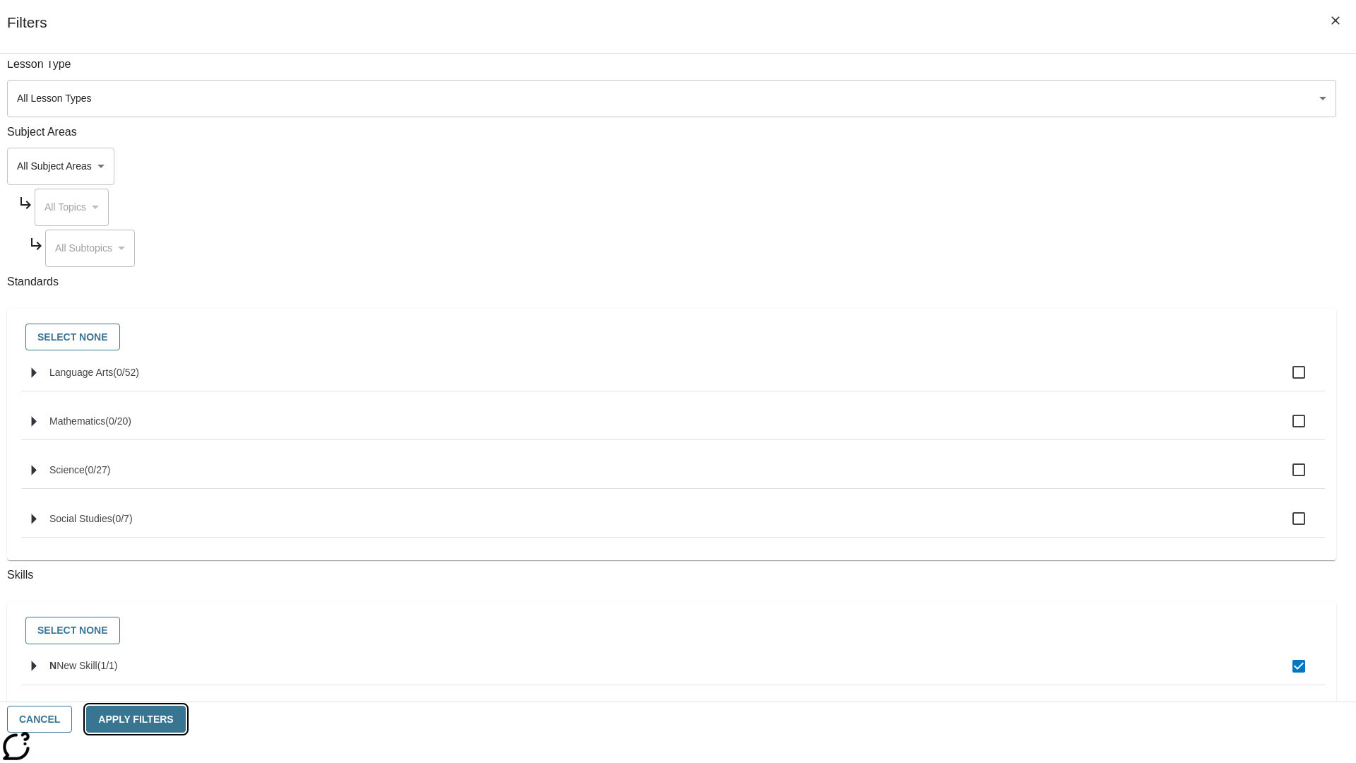
click at [185, 719] on button "Apply Filters" at bounding box center [135, 720] width 99 height 28
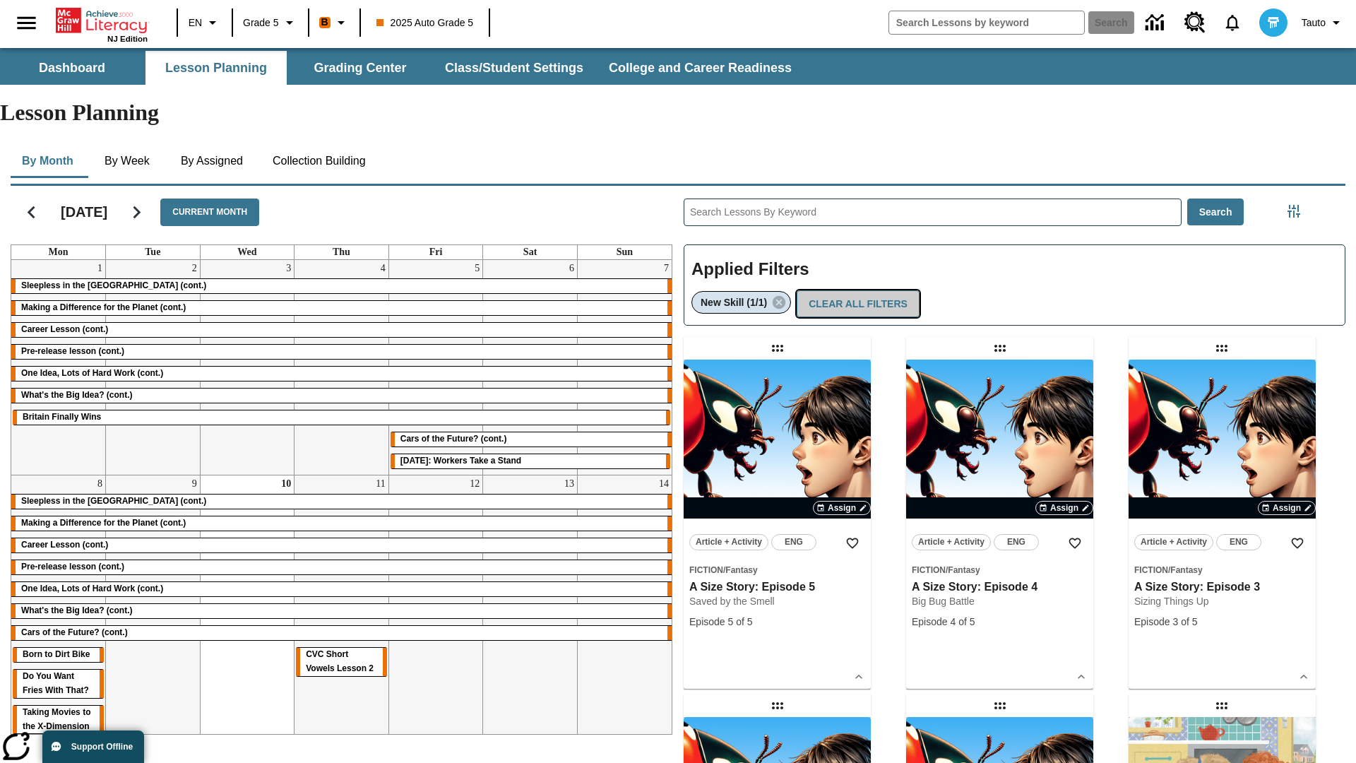
click at [855, 290] on button "Clear All Filters" at bounding box center [858, 304] width 123 height 28
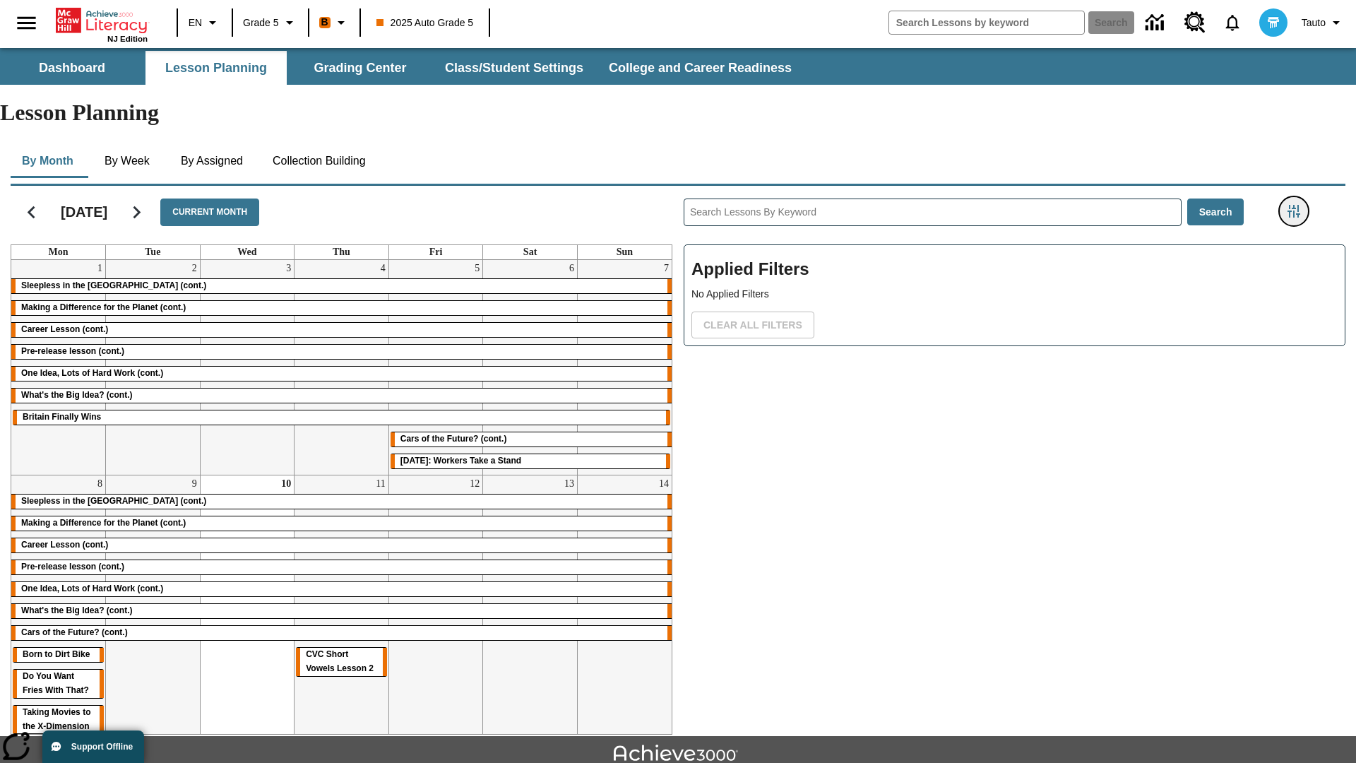
click at [1293, 205] on icon "Filters Side menu" at bounding box center [1293, 211] width 13 height 13
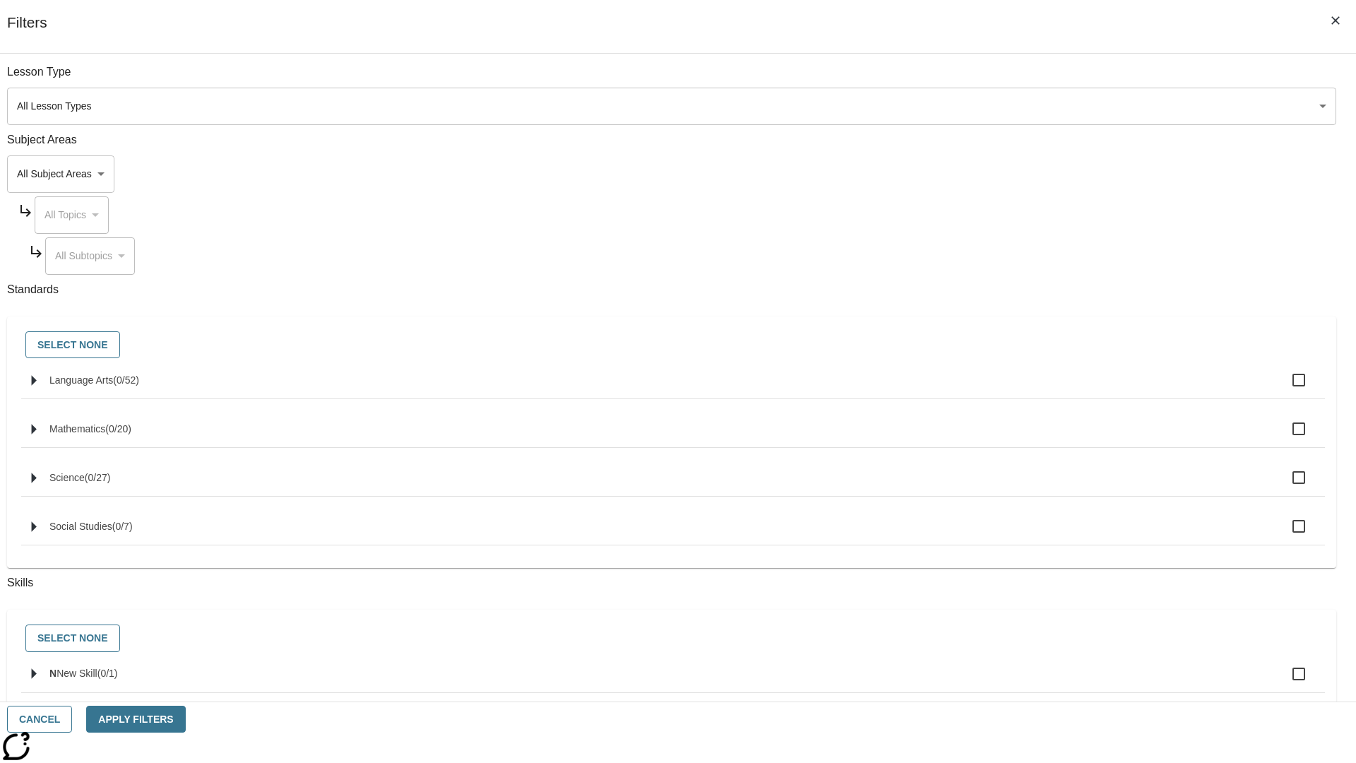
checkbox input "true"
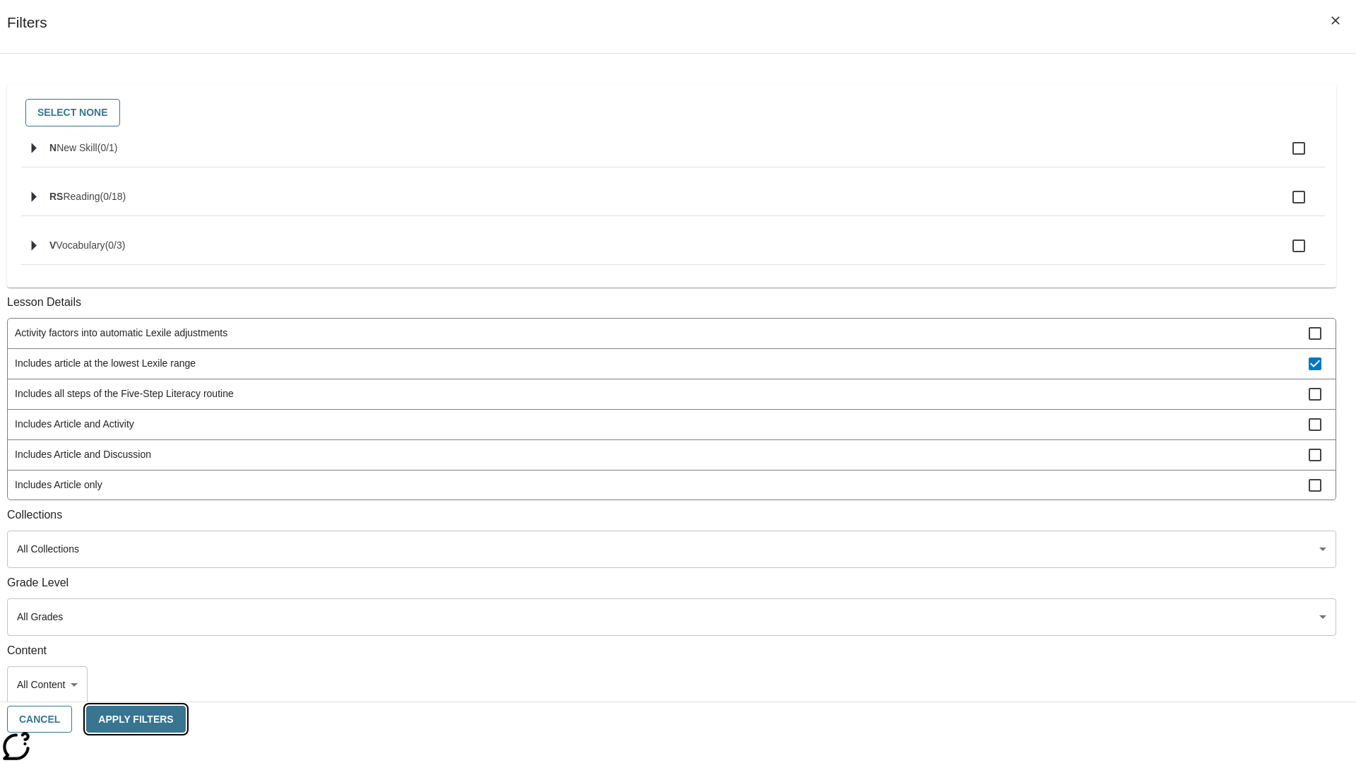
click at [185, 719] on button "Apply Filters" at bounding box center [135, 720] width 99 height 28
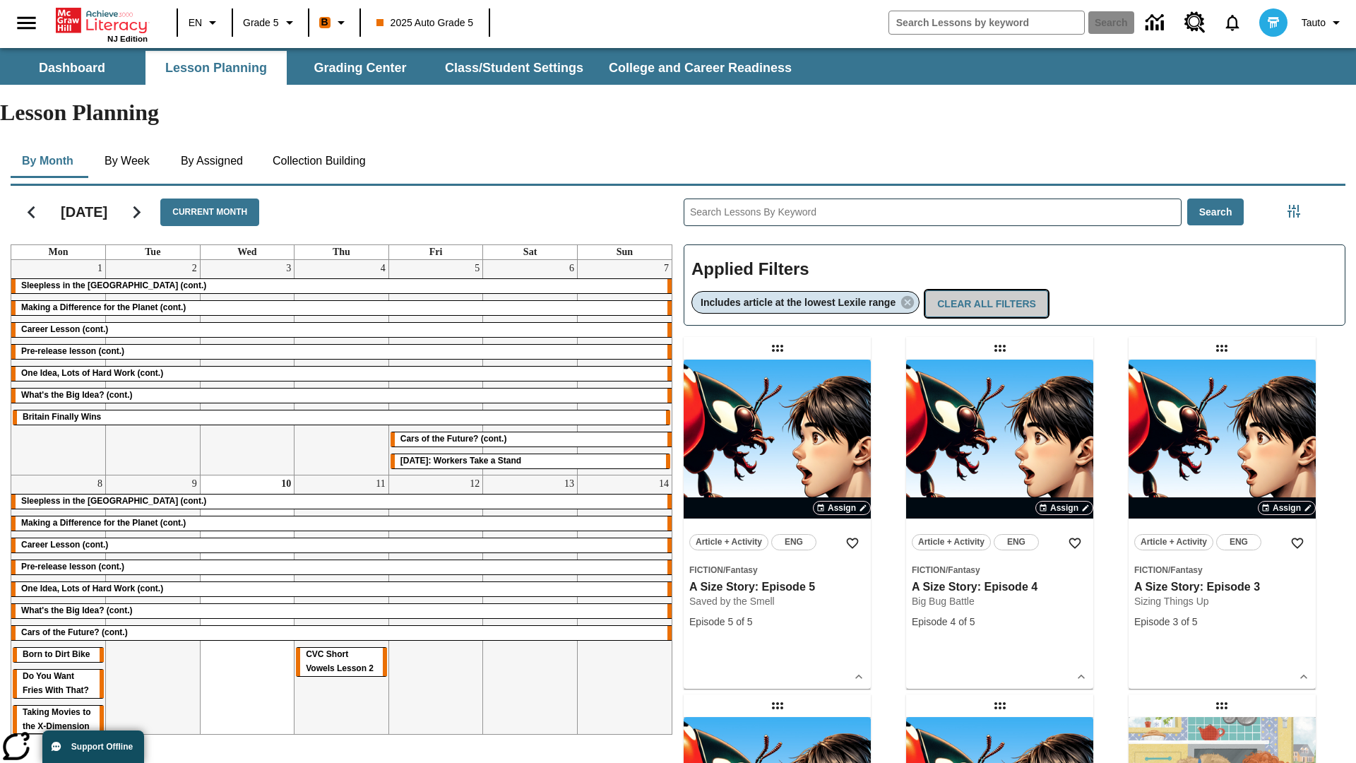
click at [989, 290] on button "Clear All Filters" at bounding box center [986, 304] width 123 height 28
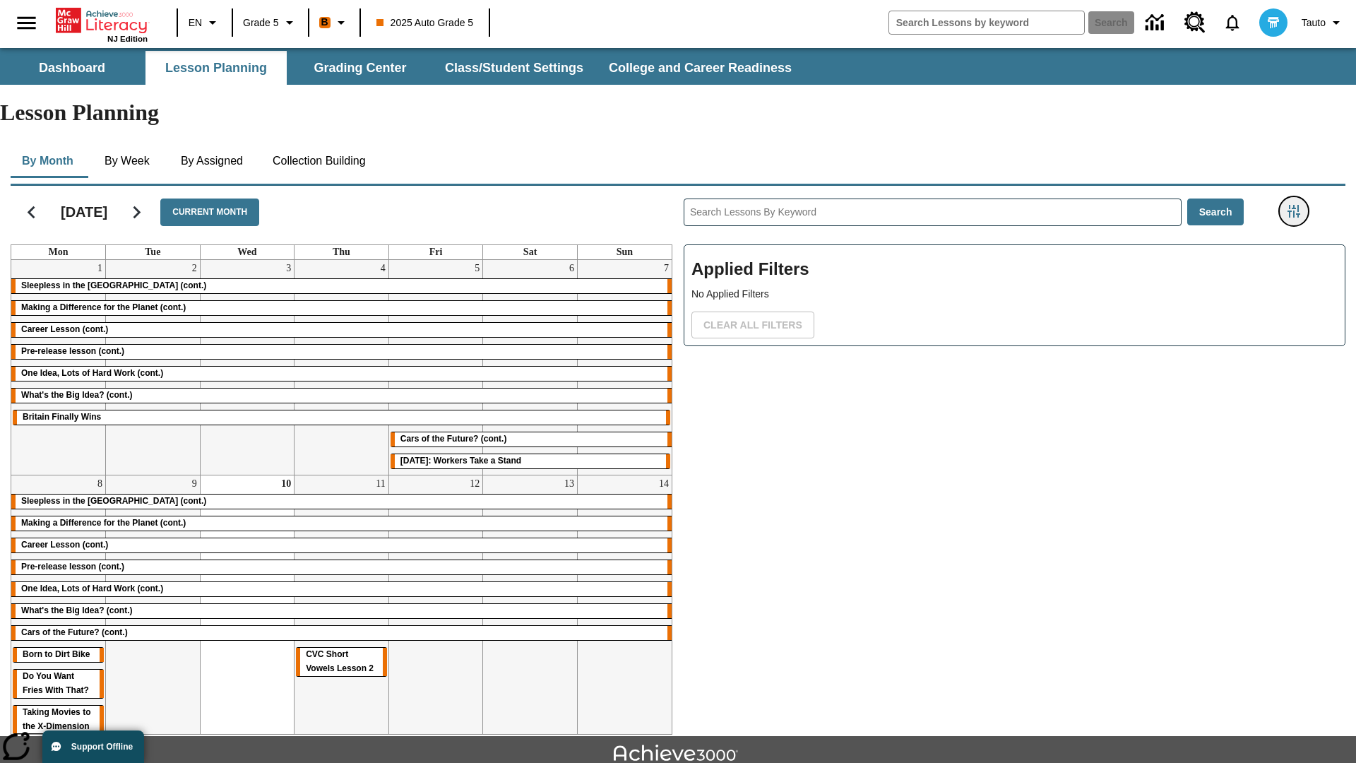
click at [1293, 205] on icon "Filters Side menu" at bounding box center [1293, 211] width 13 height 13
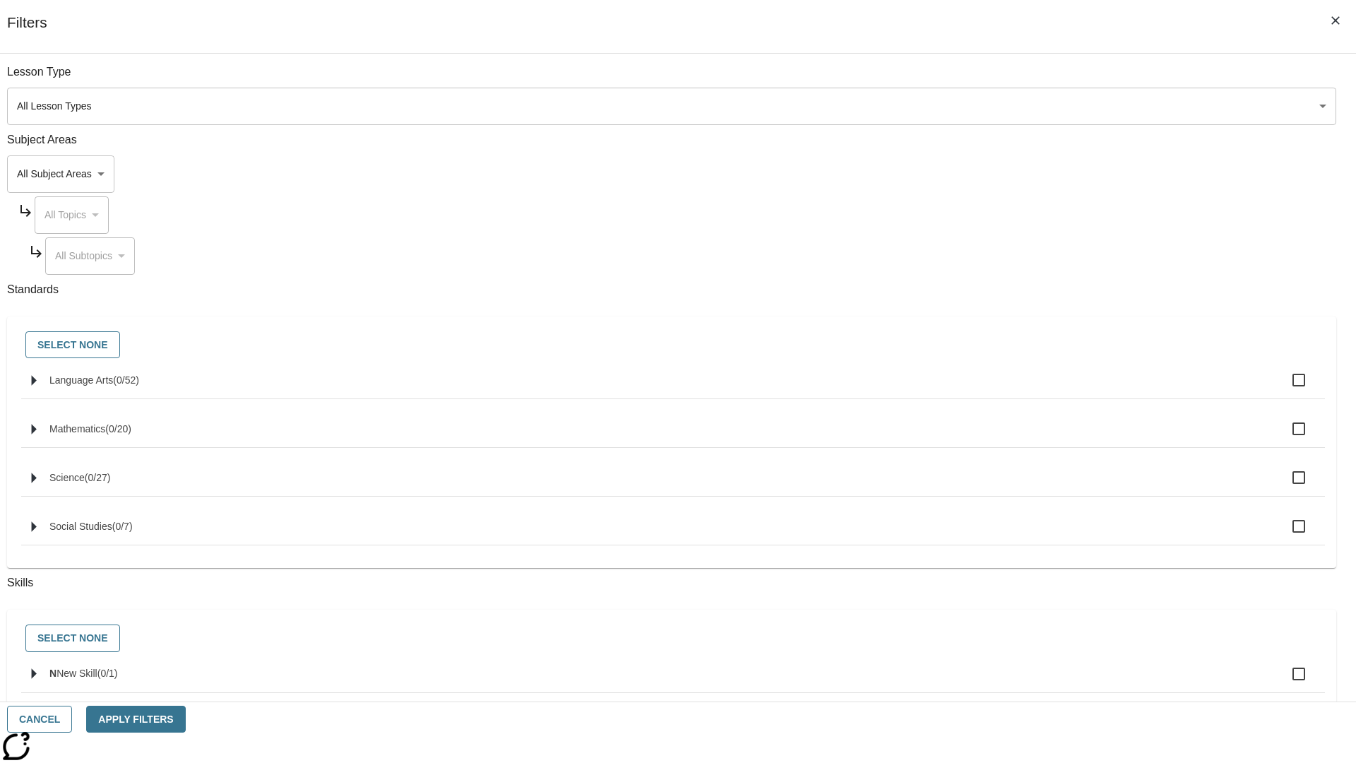
click at [1017, 502] on body "Skip to main content NJ Edition EN Grade 5 B 2025 Auto Grade 5 Search 0 Tauto D…" at bounding box center [678, 437] width 1356 height 779
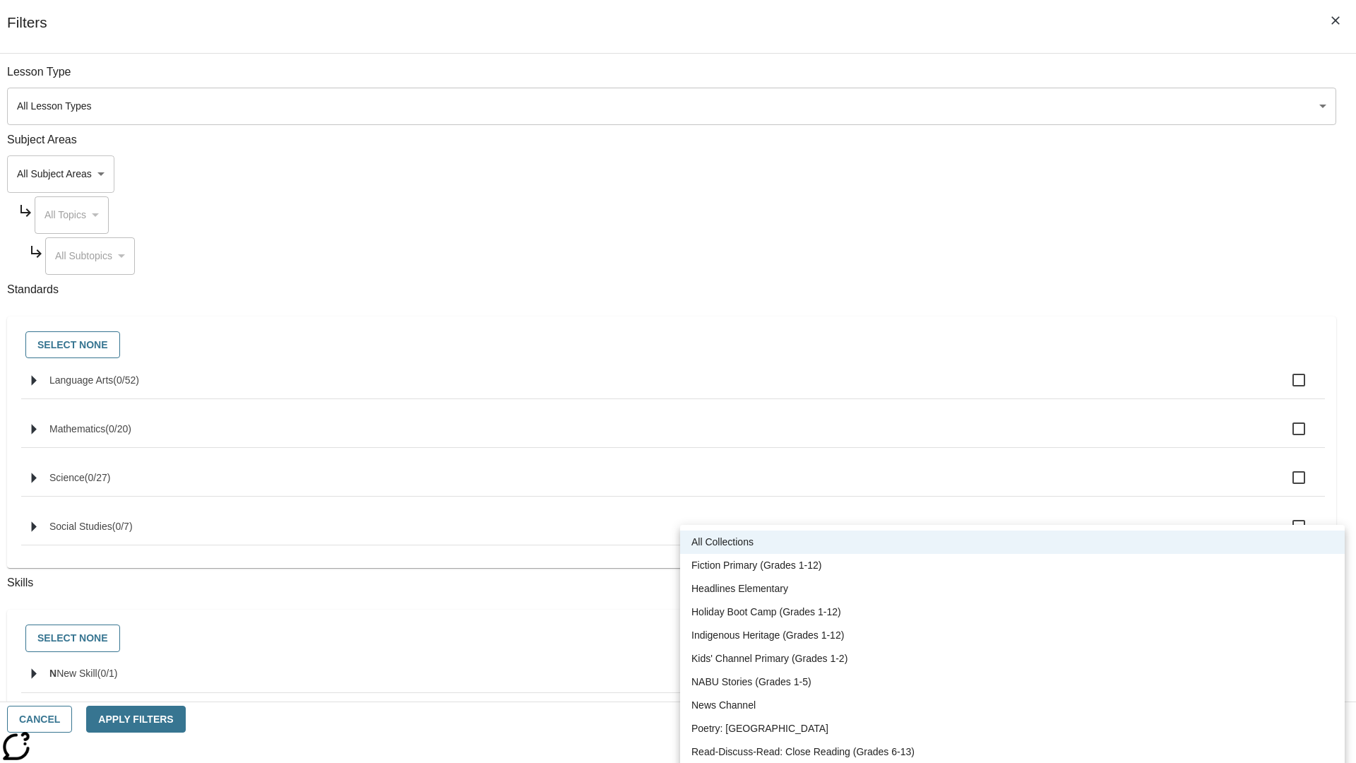
scroll to position [588, 0]
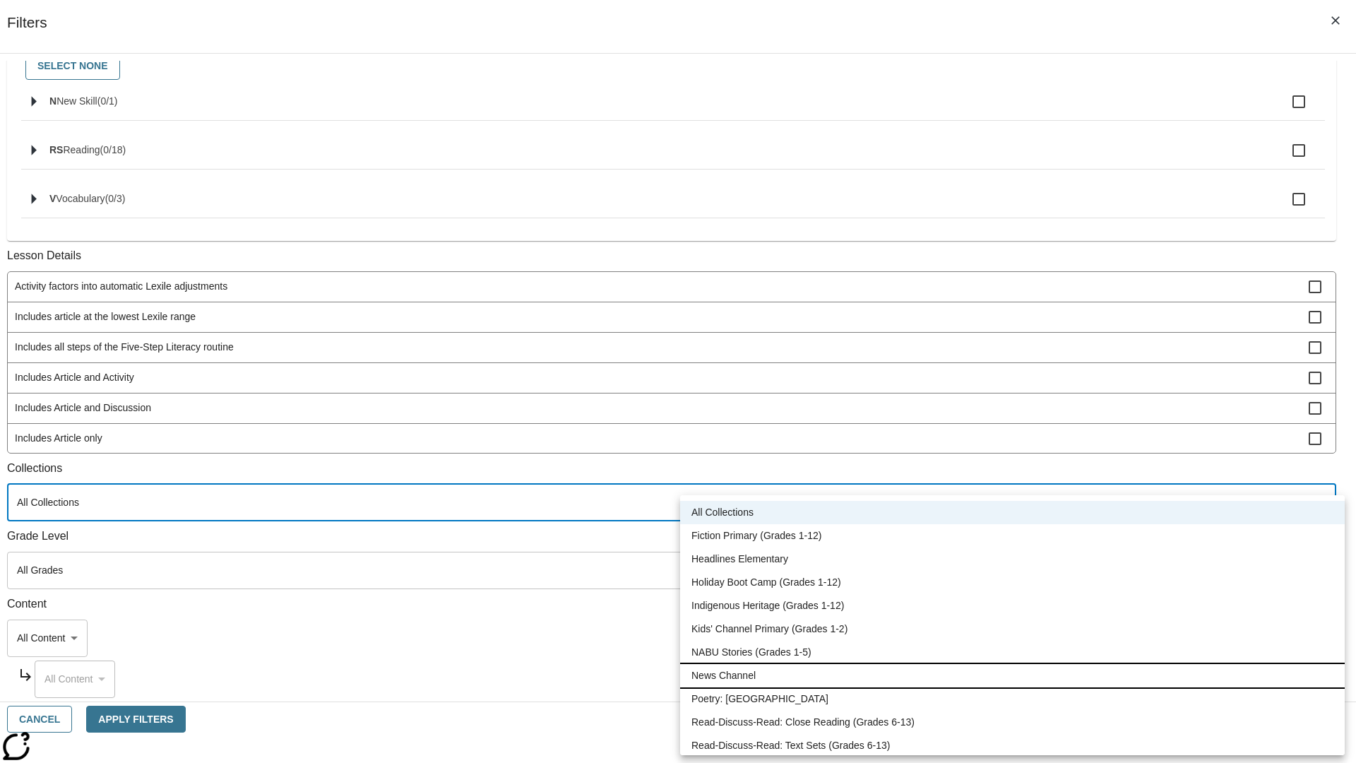
click at [1012, 675] on li "News Channel" at bounding box center [1012, 675] width 665 height 23
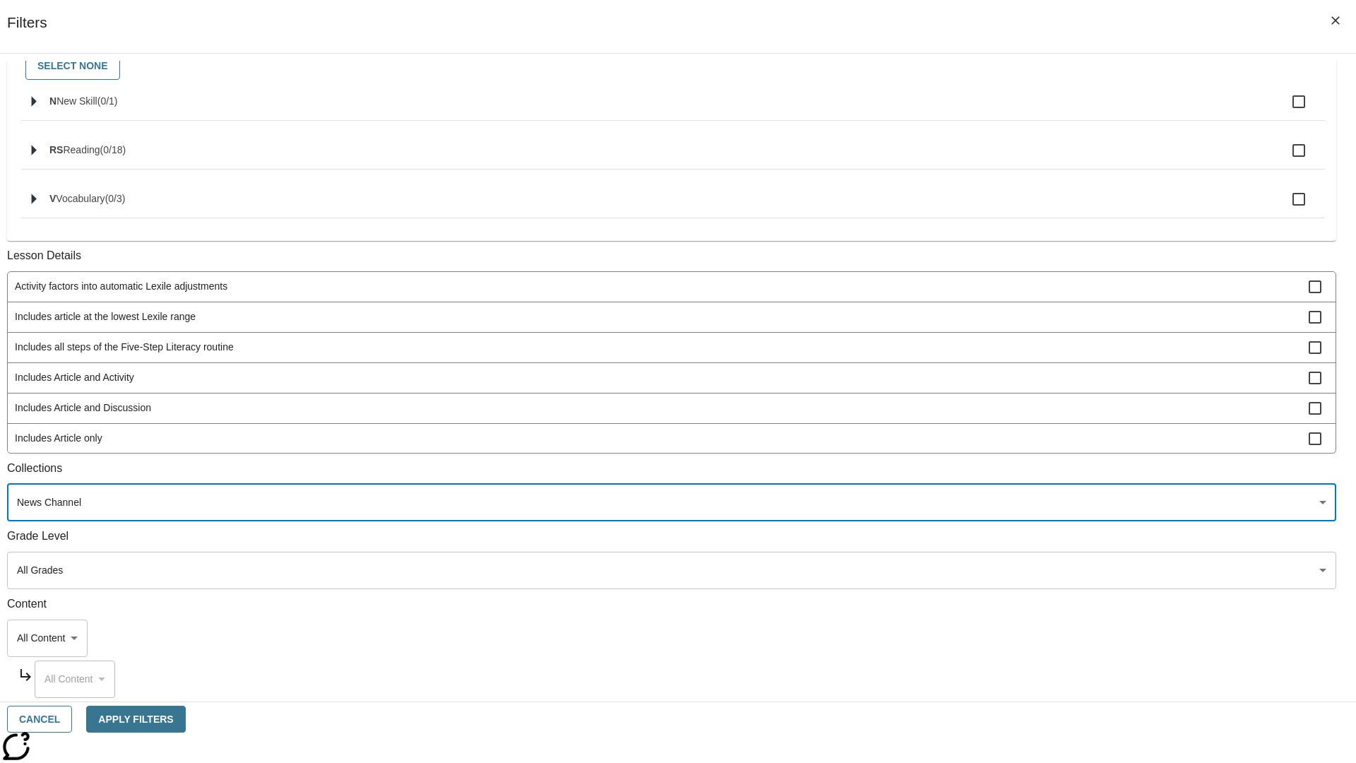
type input "120"
click at [185, 719] on button "Apply Filters" at bounding box center [135, 720] width 99 height 28
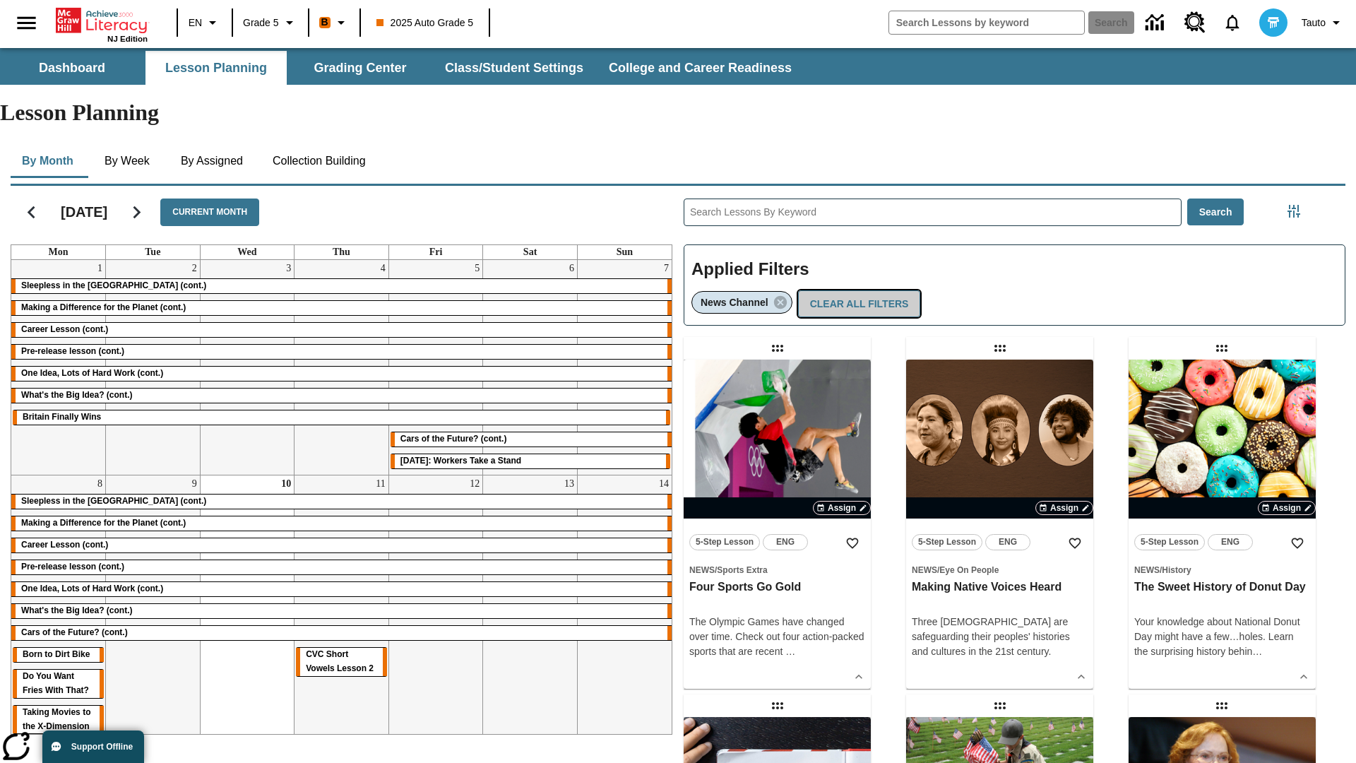
click at [856, 290] on button "Clear All Filters" at bounding box center [859, 304] width 123 height 28
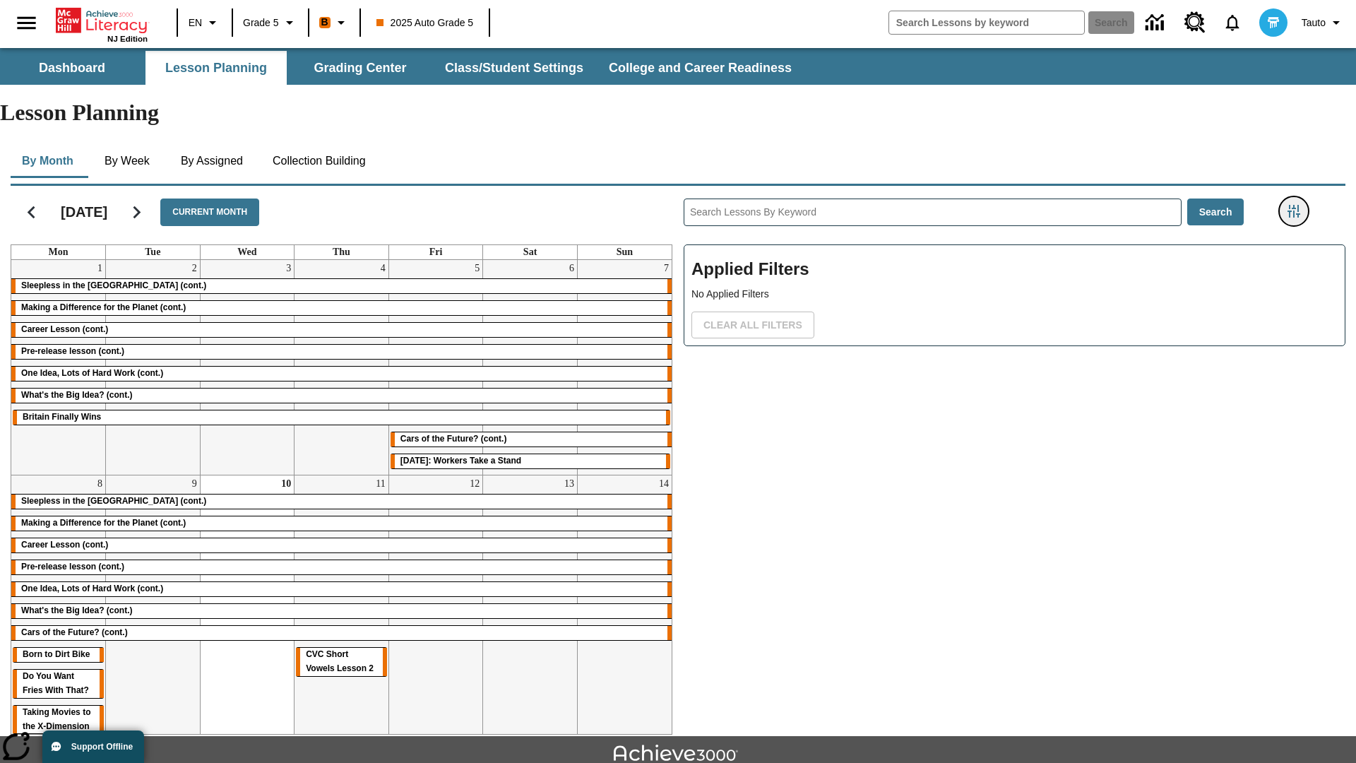
click at [1293, 205] on icon "Filters Side menu" at bounding box center [1293, 211] width 13 height 13
